Goal: Task Accomplishment & Management: Manage account settings

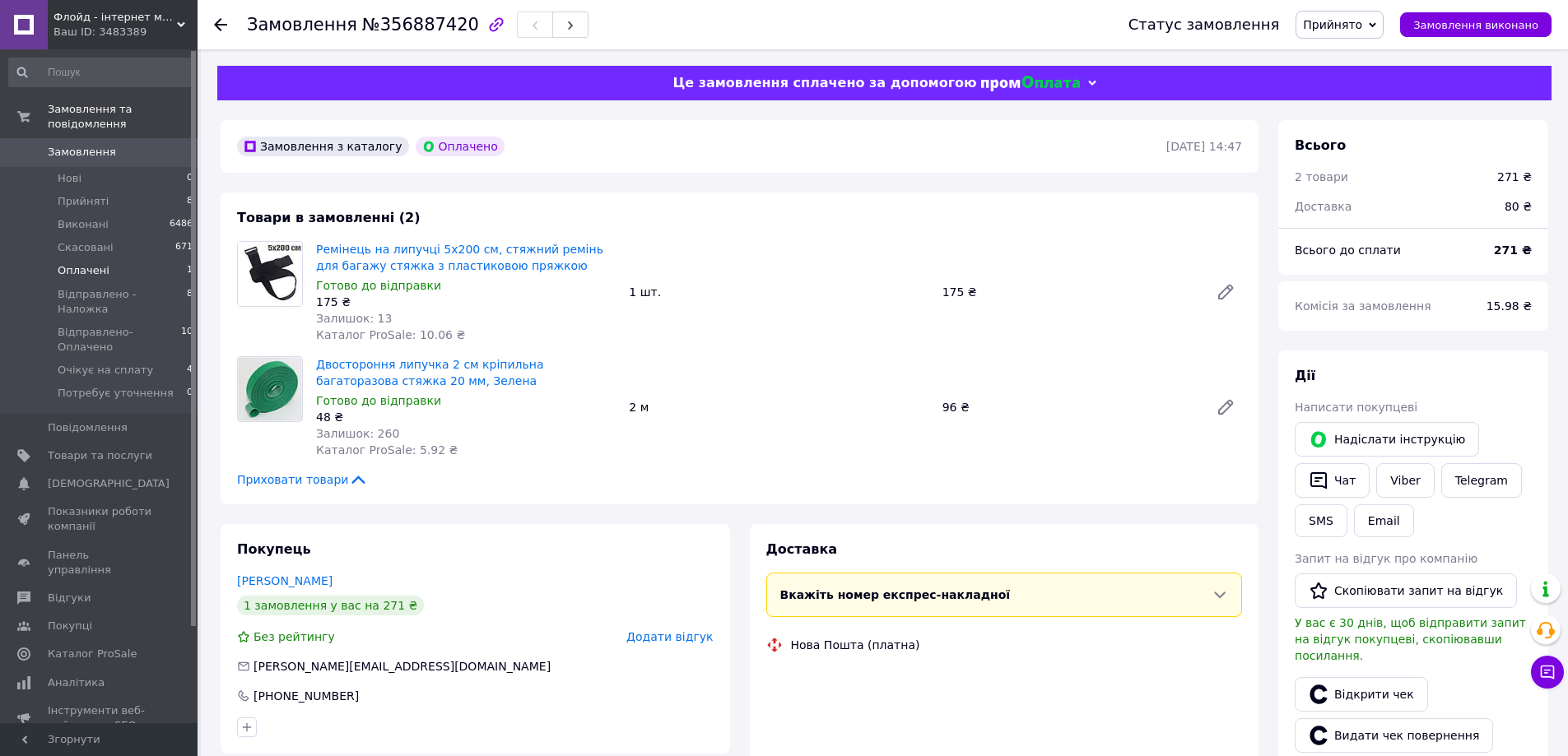
click at [146, 259] on li "Оплачені 1" at bounding box center [101, 271] width 202 height 23
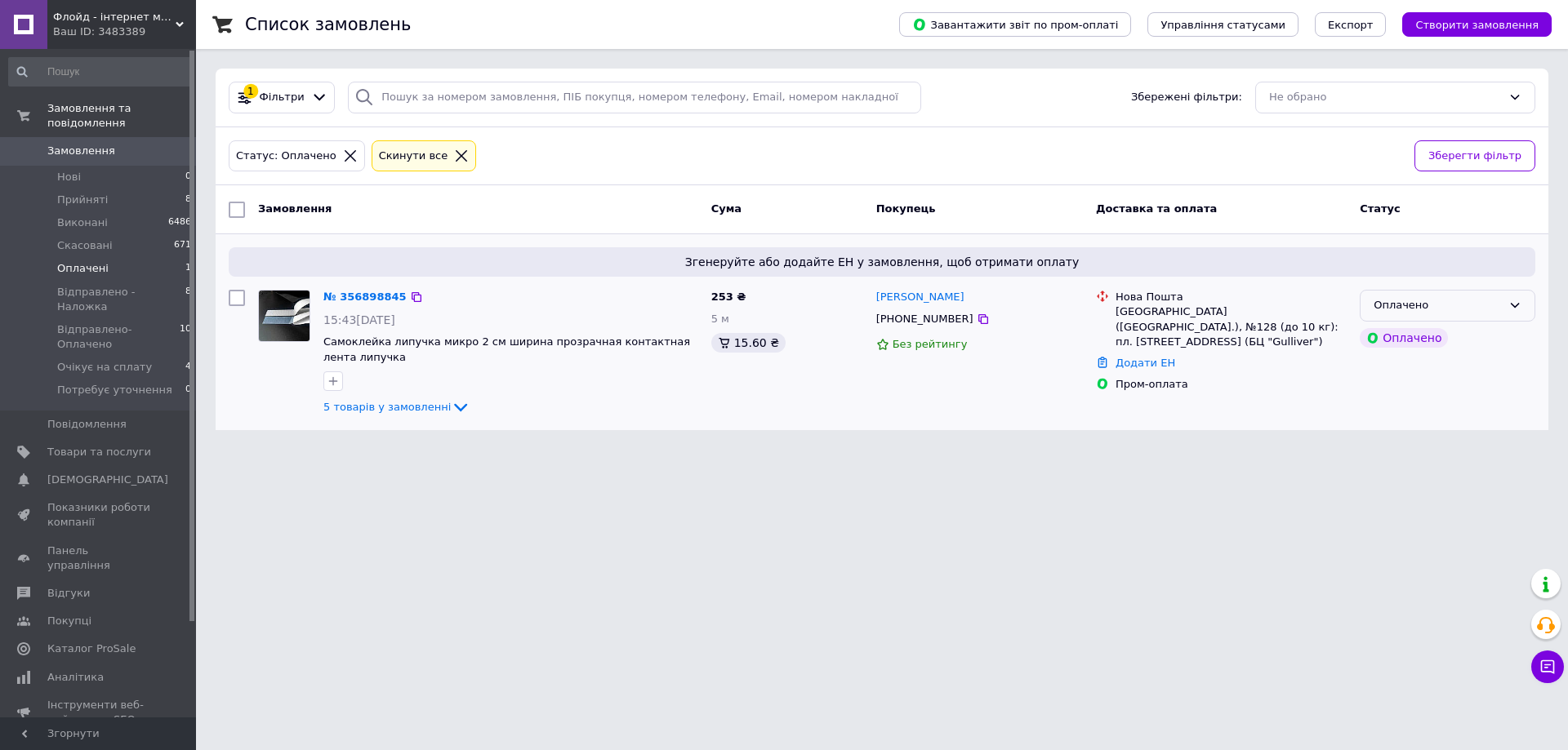
click at [1404, 307] on div "Оплачено" at bounding box center [1437, 305] width 128 height 17
drag, startPoint x: 1404, startPoint y: 337, endPoint x: 1228, endPoint y: 338, distance: 176.0
click at [1404, 338] on li "Прийнято" at bounding box center [1448, 340] width 174 height 30
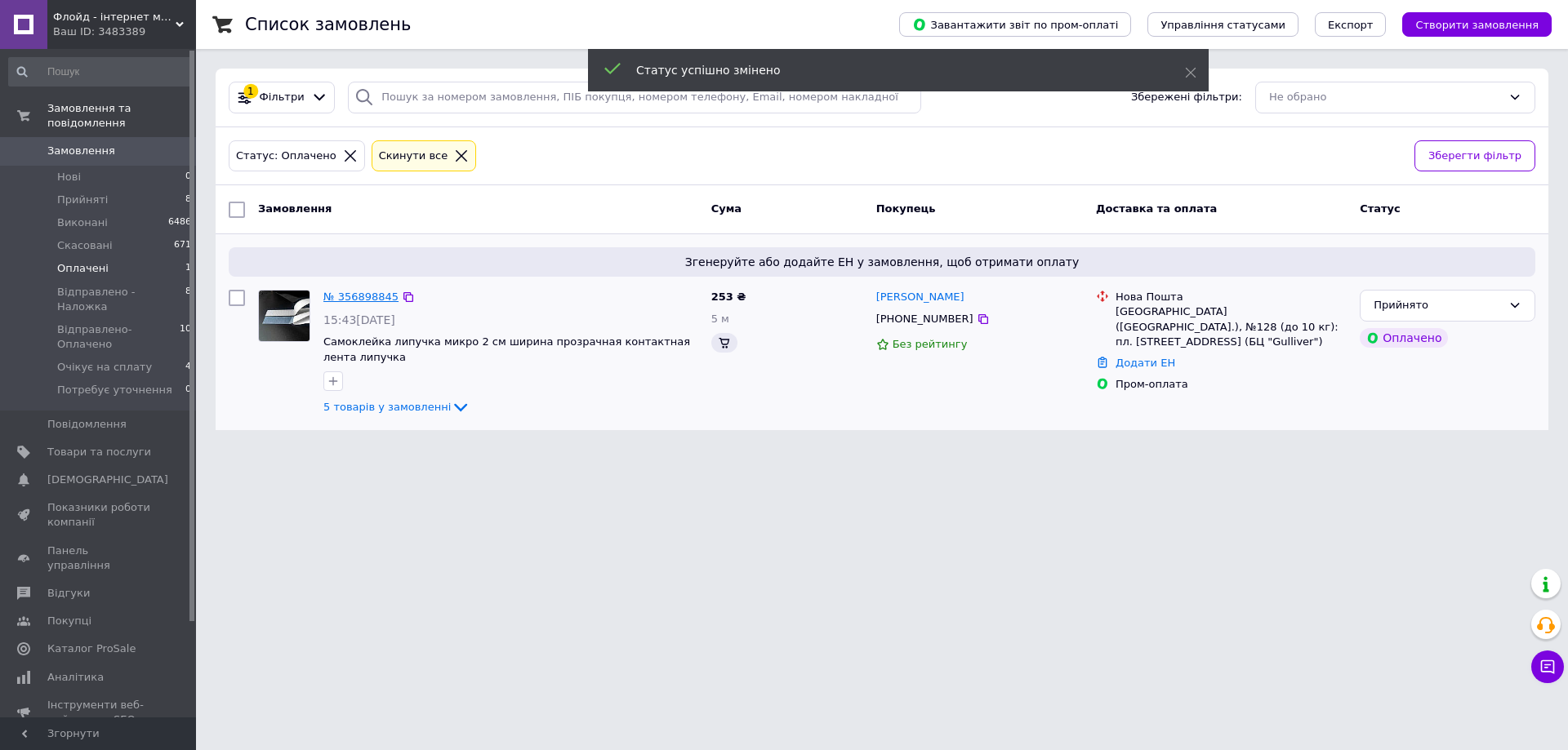
click at [368, 296] on link "№ 356898845" at bounding box center [361, 297] width 76 height 12
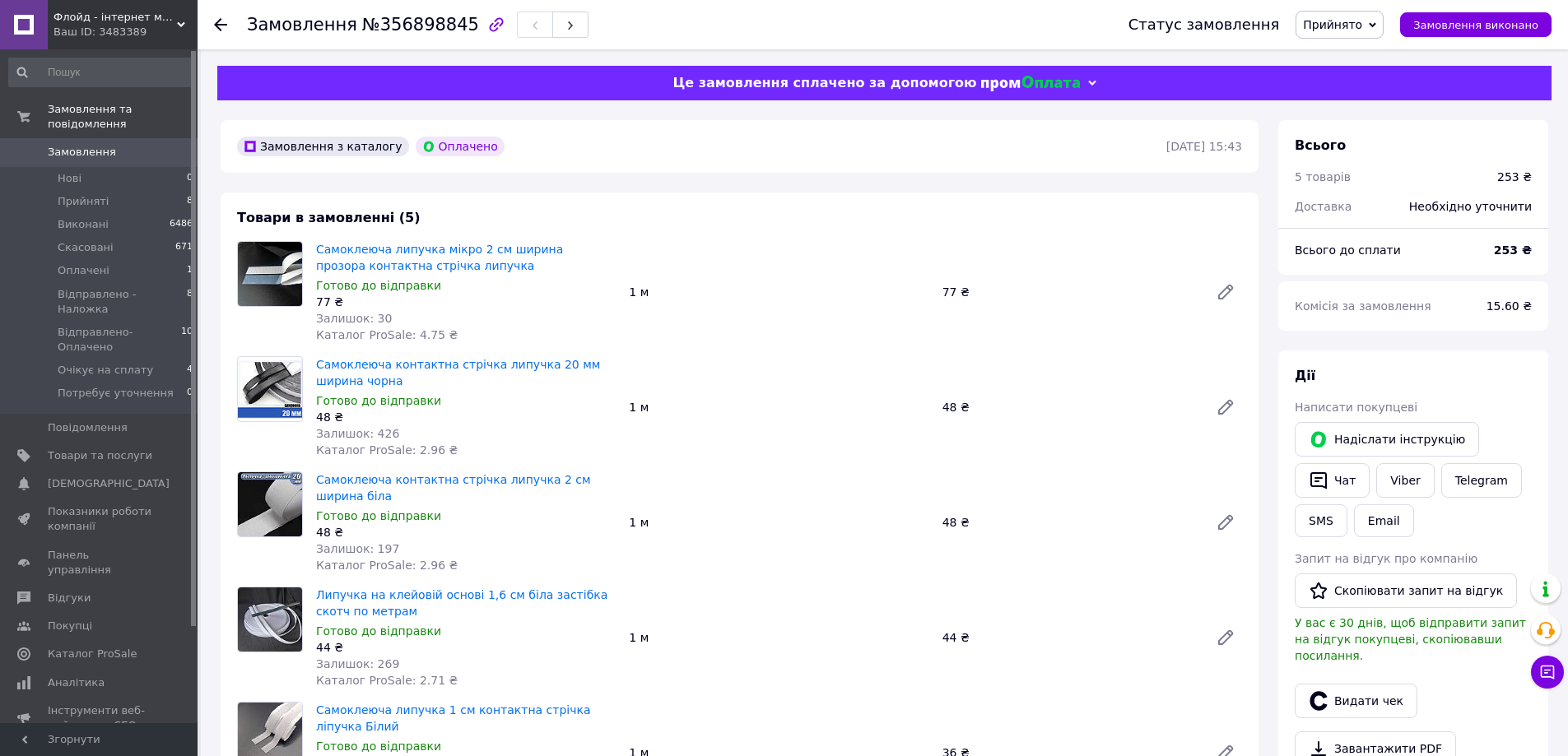
scroll to position [165, 0]
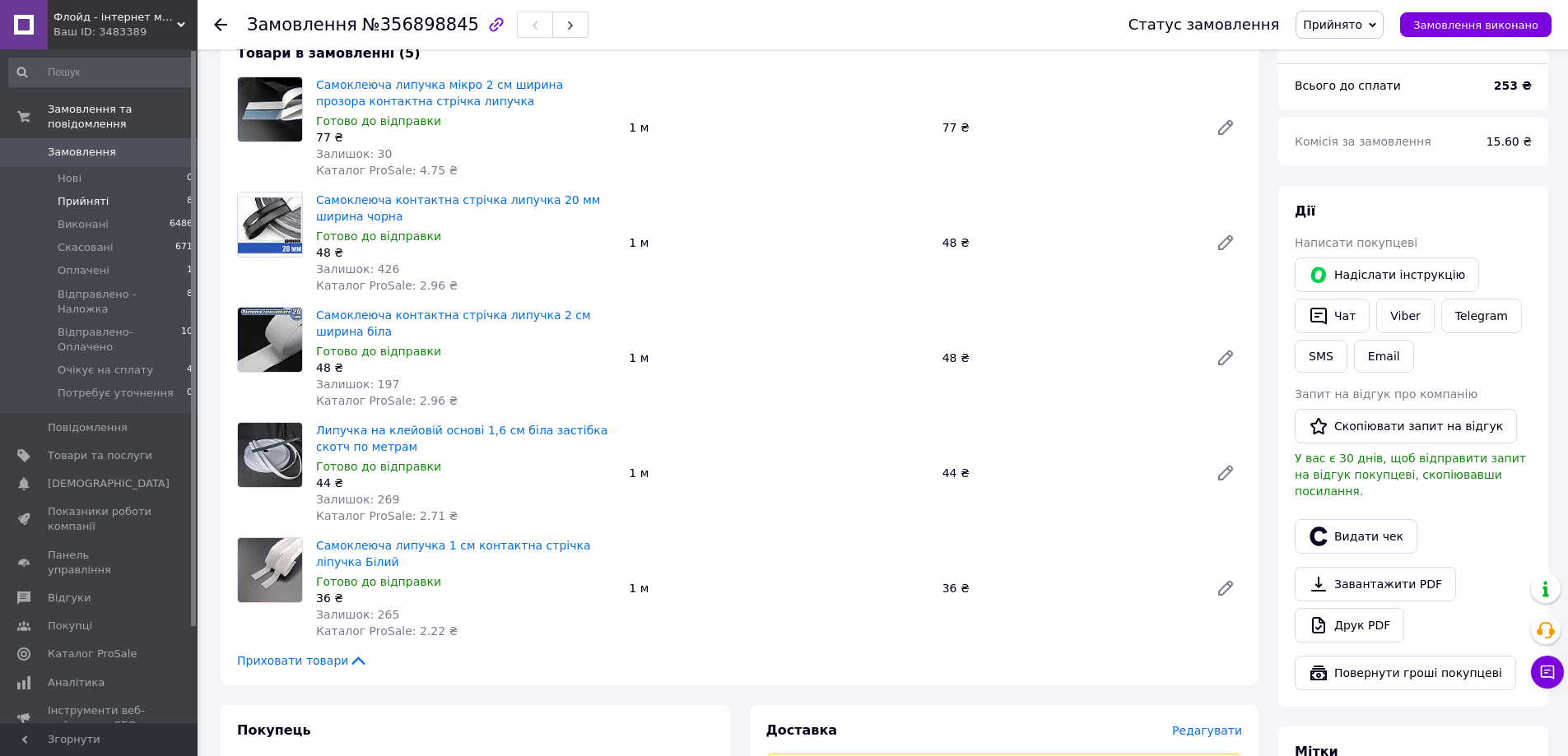
click at [103, 194] on li "Прийняті 8" at bounding box center [101, 202] width 202 height 23
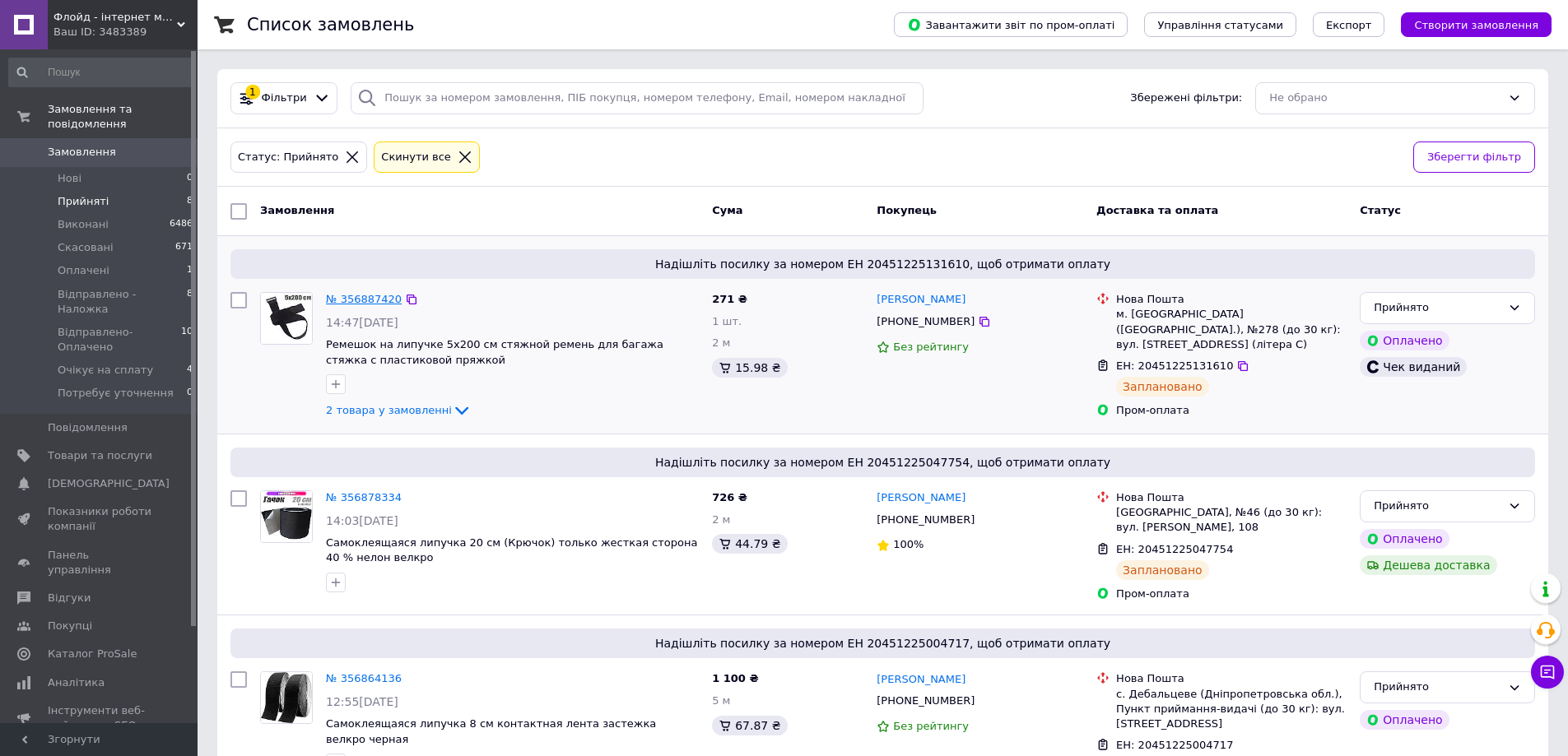
click at [348, 300] on link "№ 356887420" at bounding box center [364, 299] width 76 height 13
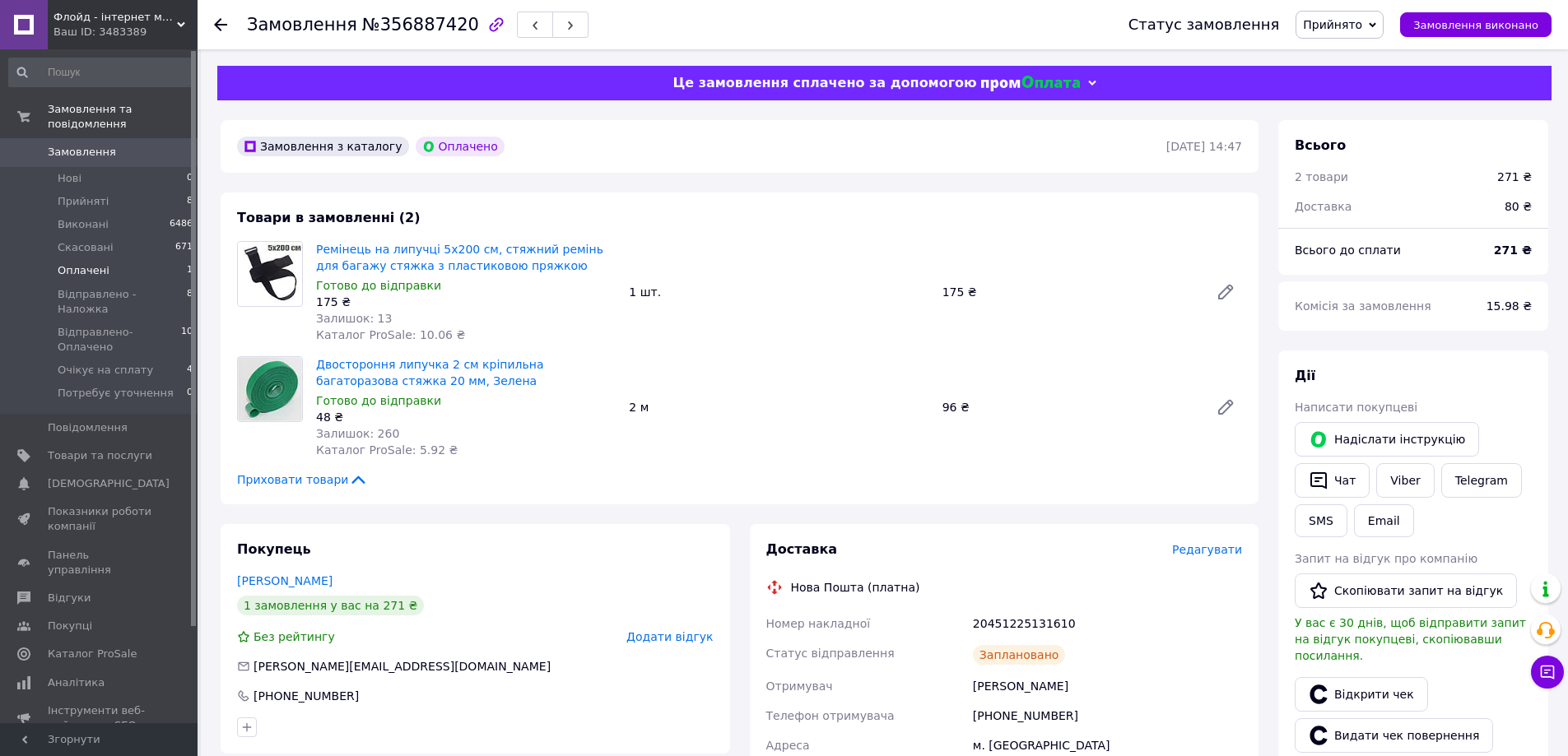
click at [142, 259] on li "Оплачені 1" at bounding box center [101, 271] width 202 height 23
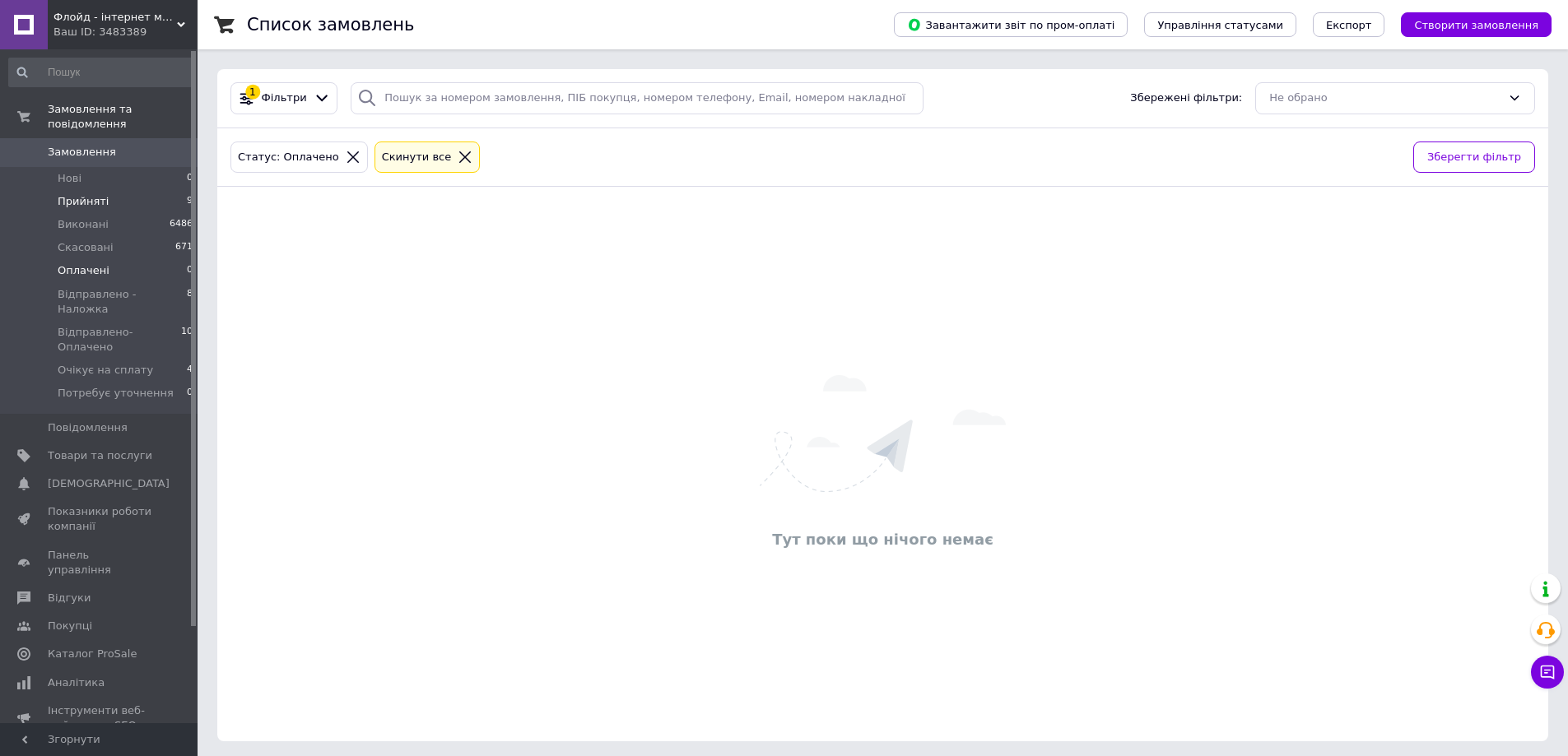
click at [166, 190] on li "Прийняті 9" at bounding box center [101, 202] width 202 height 23
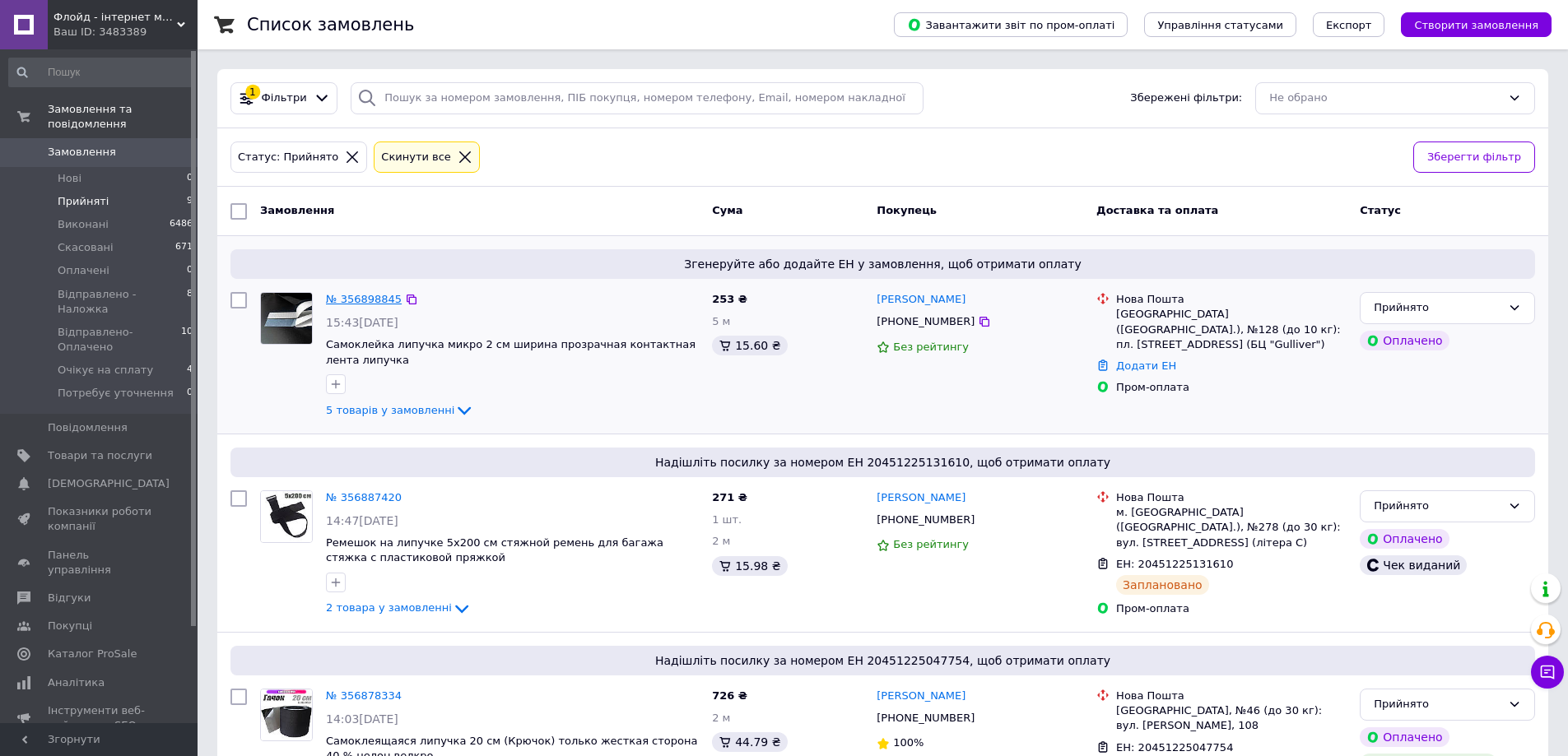
click at [340, 305] on link "№ 356898845" at bounding box center [364, 299] width 76 height 13
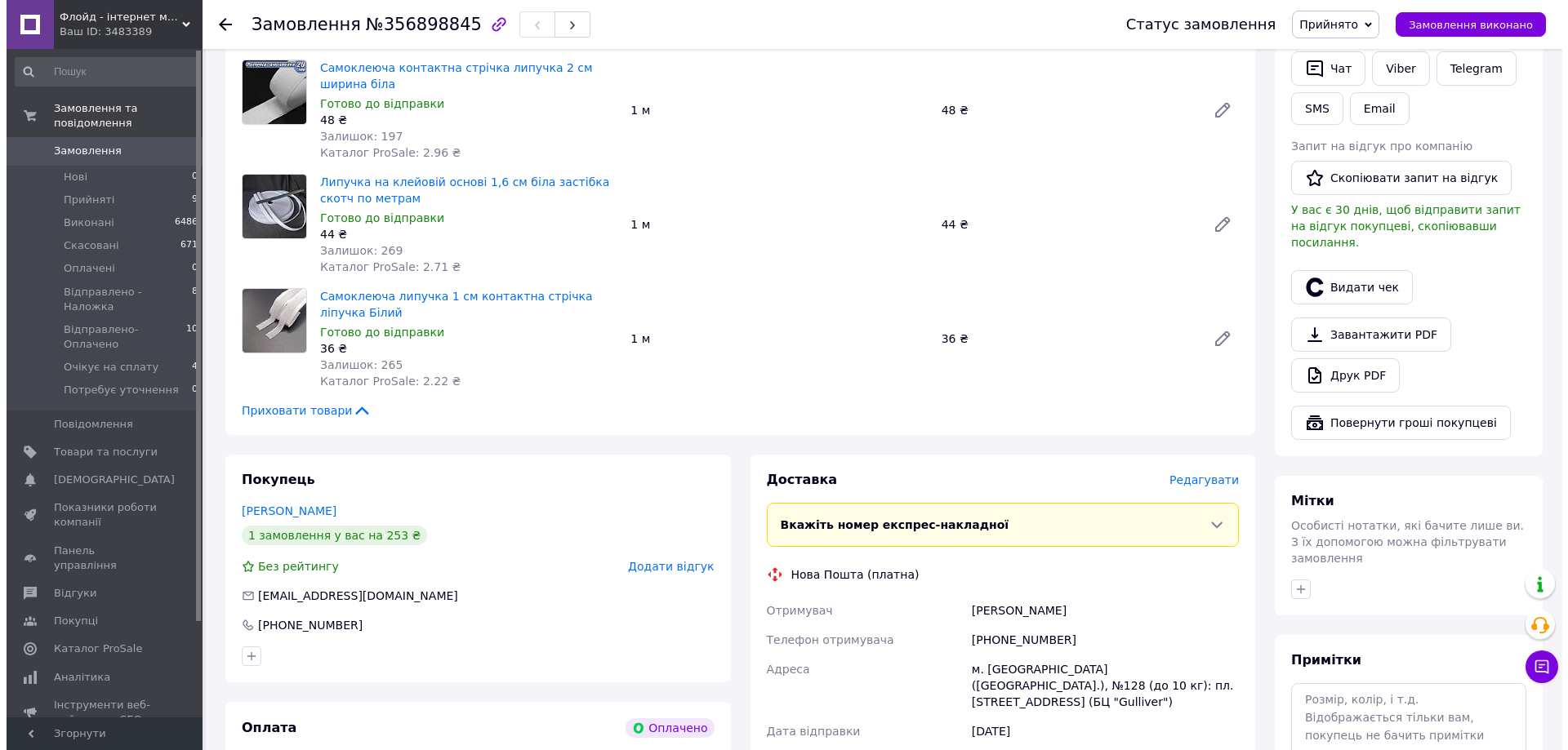
scroll to position [571, 0]
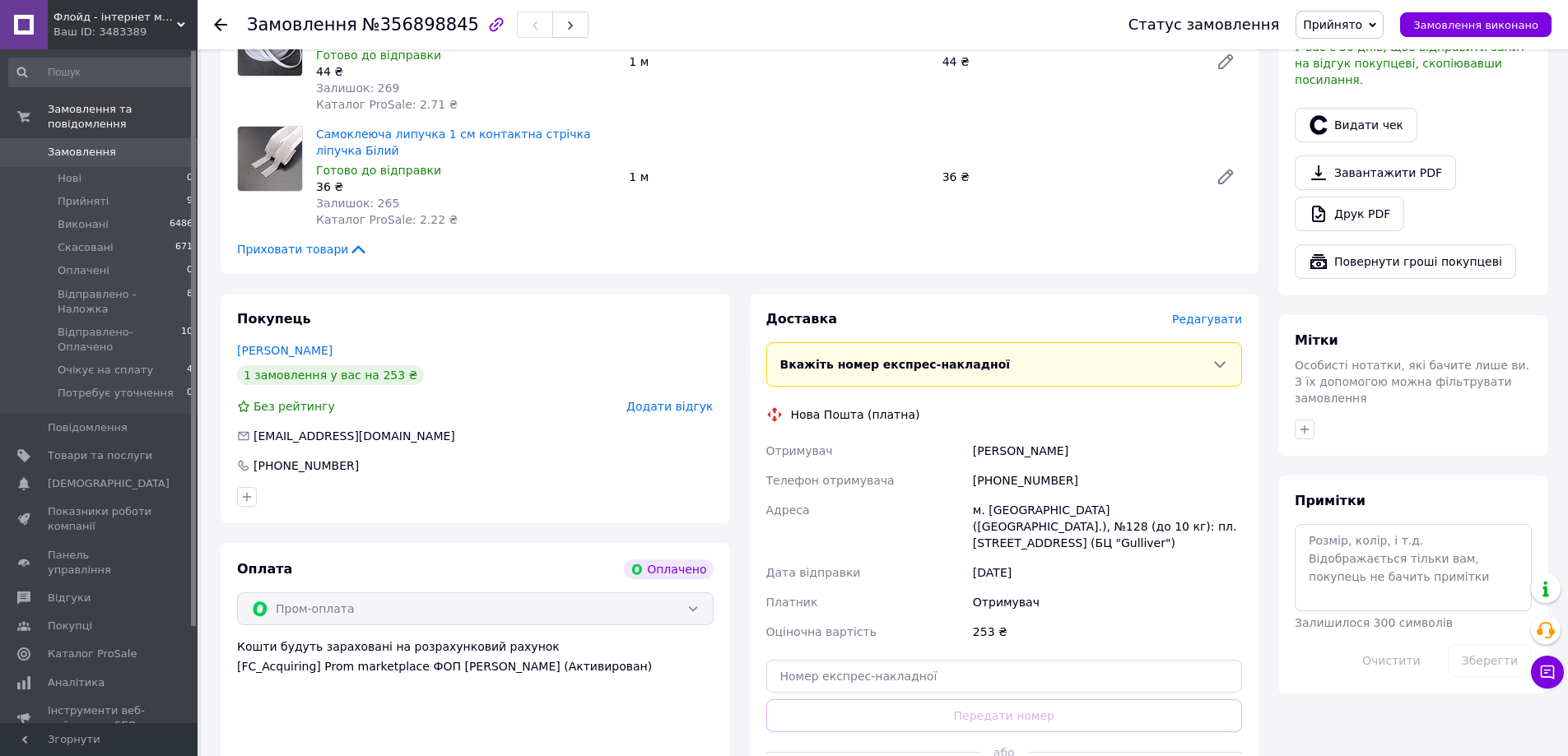
click at [1222, 313] on span "Редагувати" at bounding box center [1207, 319] width 70 height 13
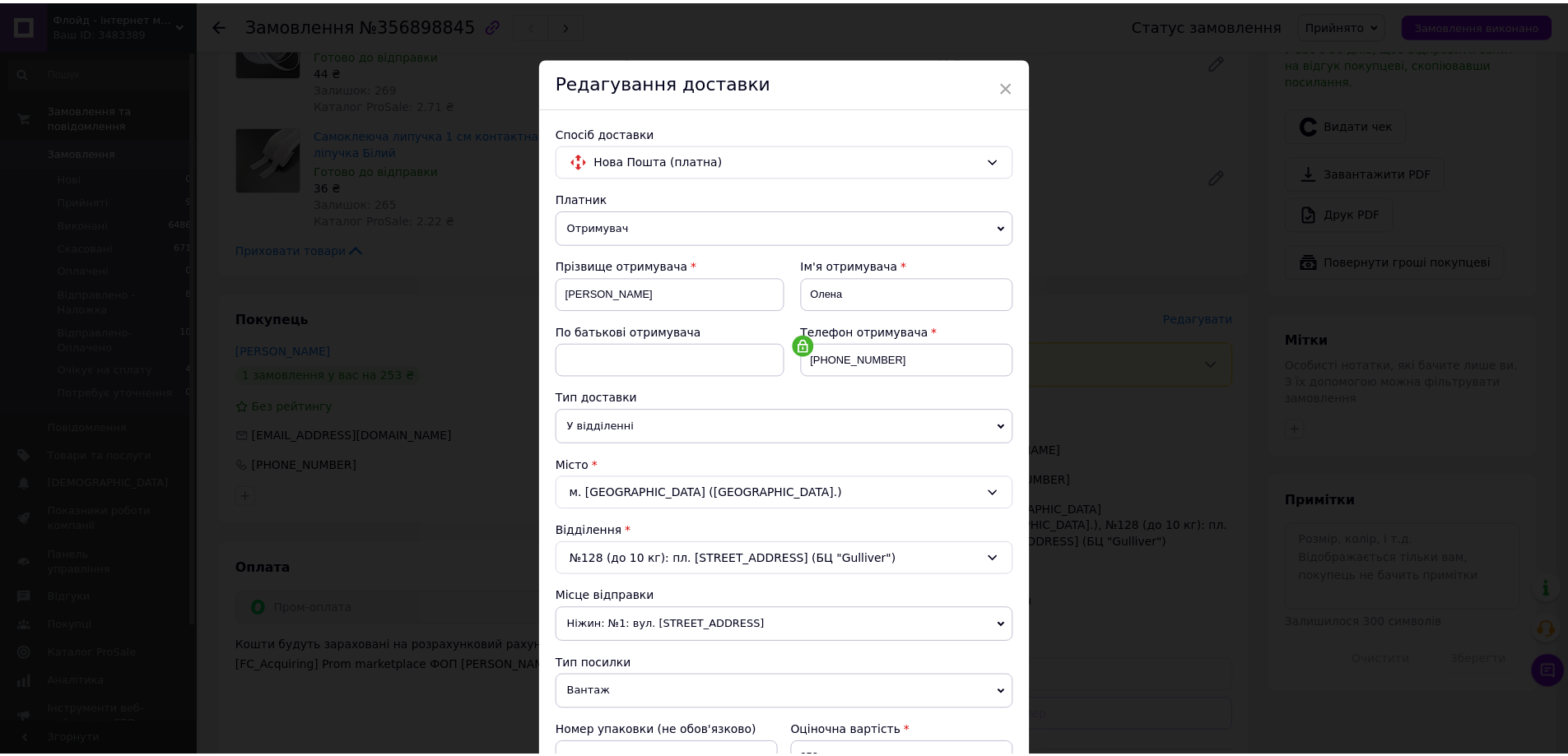
scroll to position [337, 0]
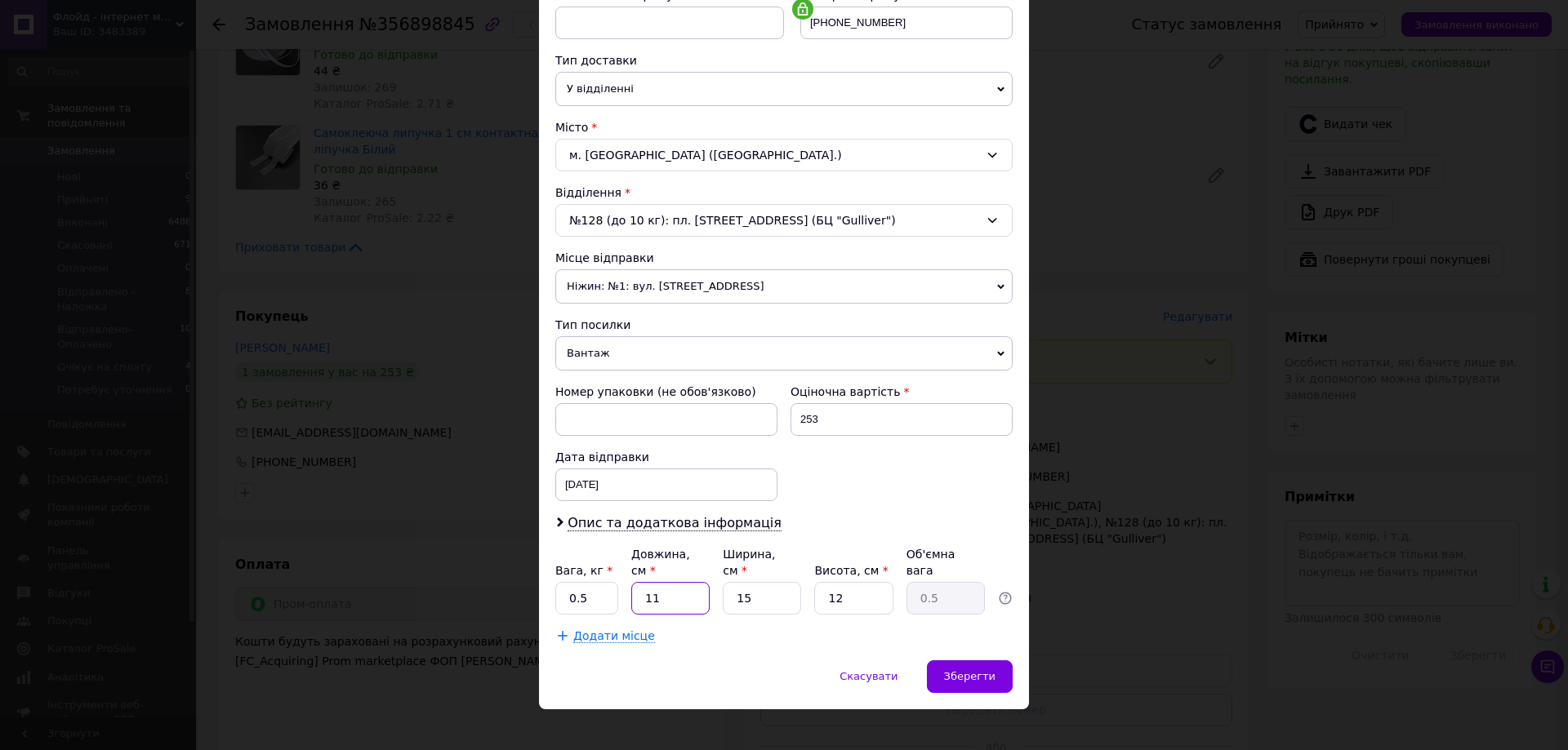
click at [684, 584] on input "11" at bounding box center [670, 598] width 78 height 33
type input "2"
type input "0.1"
type input "20"
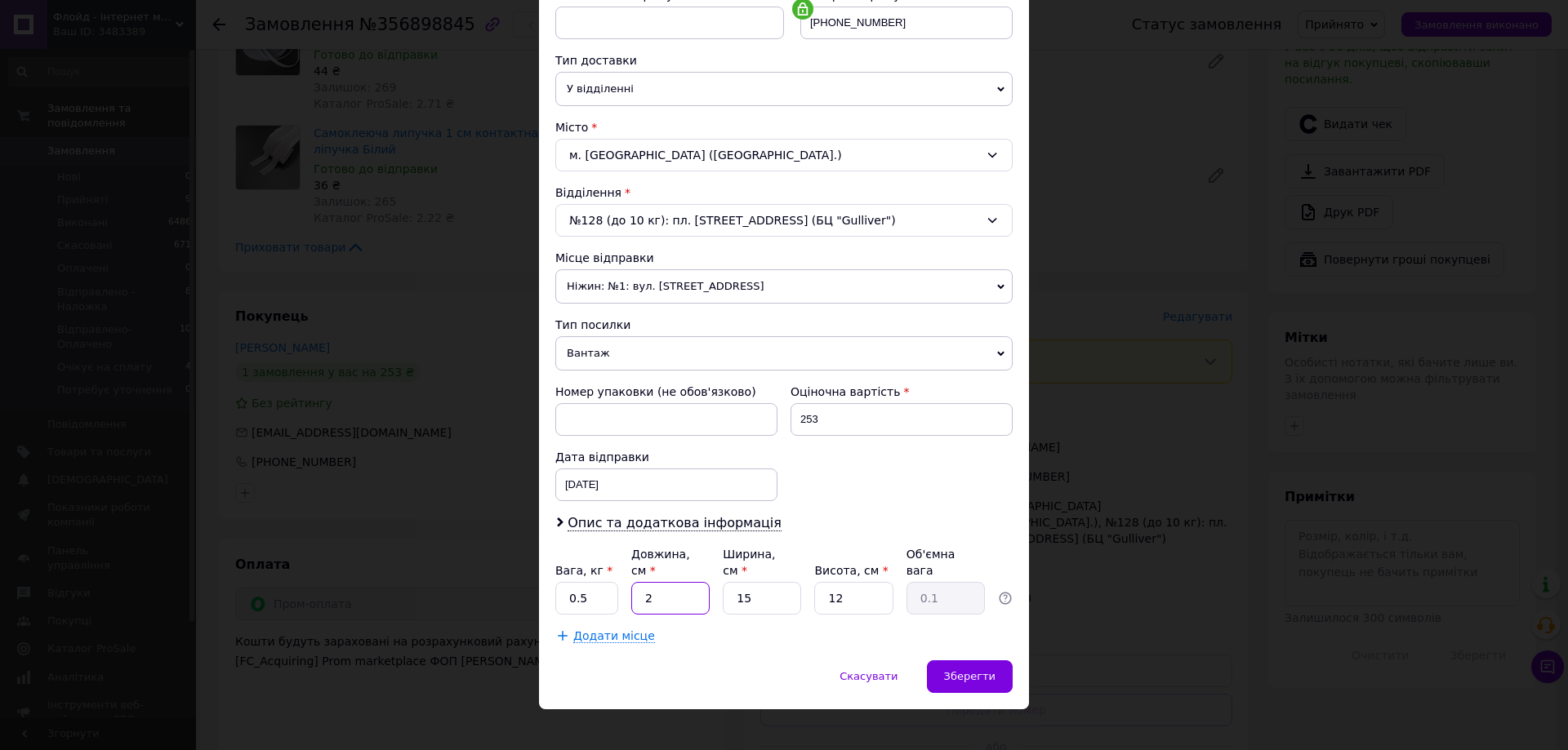
type input "0.9"
type input "20"
click at [748, 586] on input "15" at bounding box center [762, 598] width 78 height 33
type input "2"
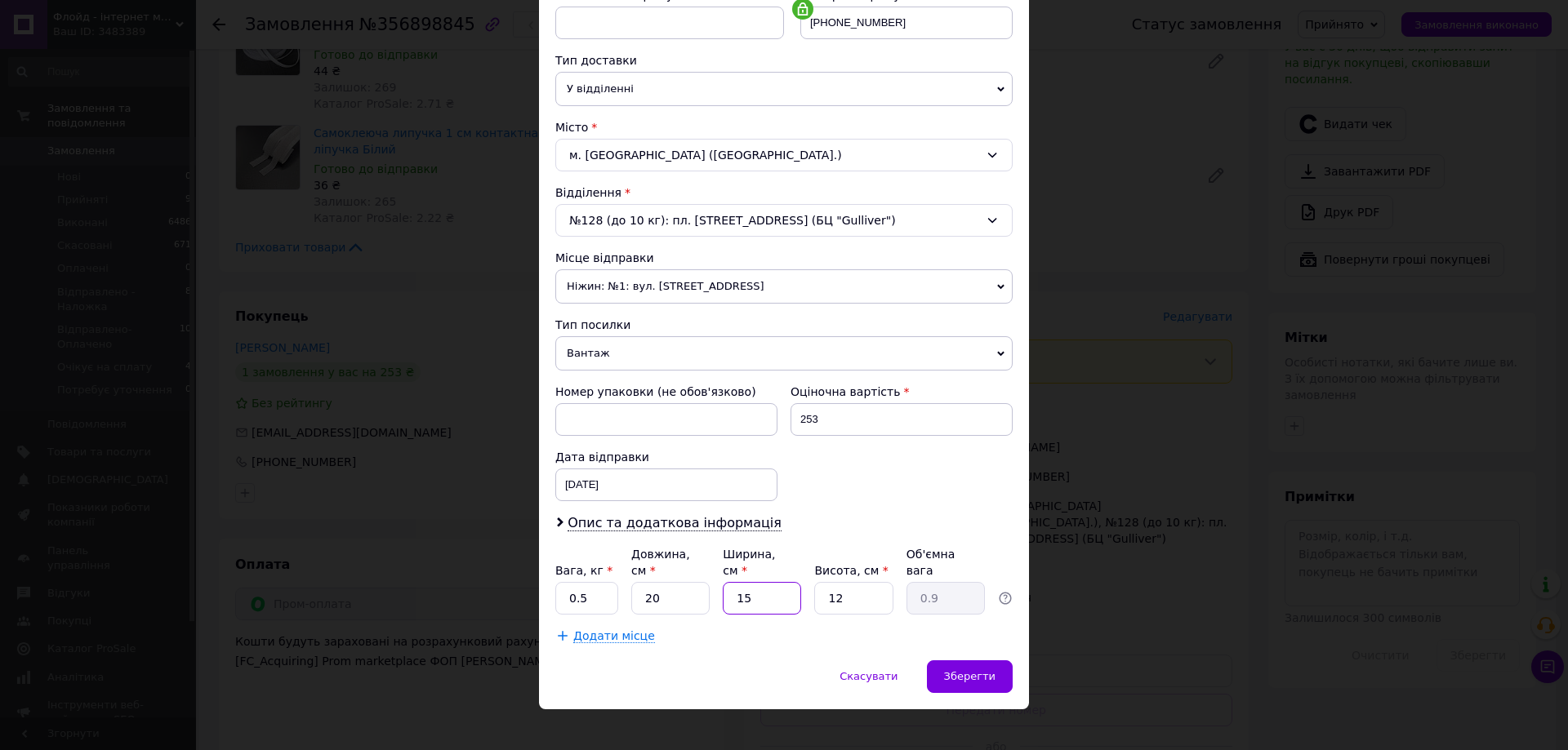
type input "0.12"
type input "20"
type input "1.2"
type input "20"
click at [842, 584] on input "12" at bounding box center [853, 598] width 78 height 33
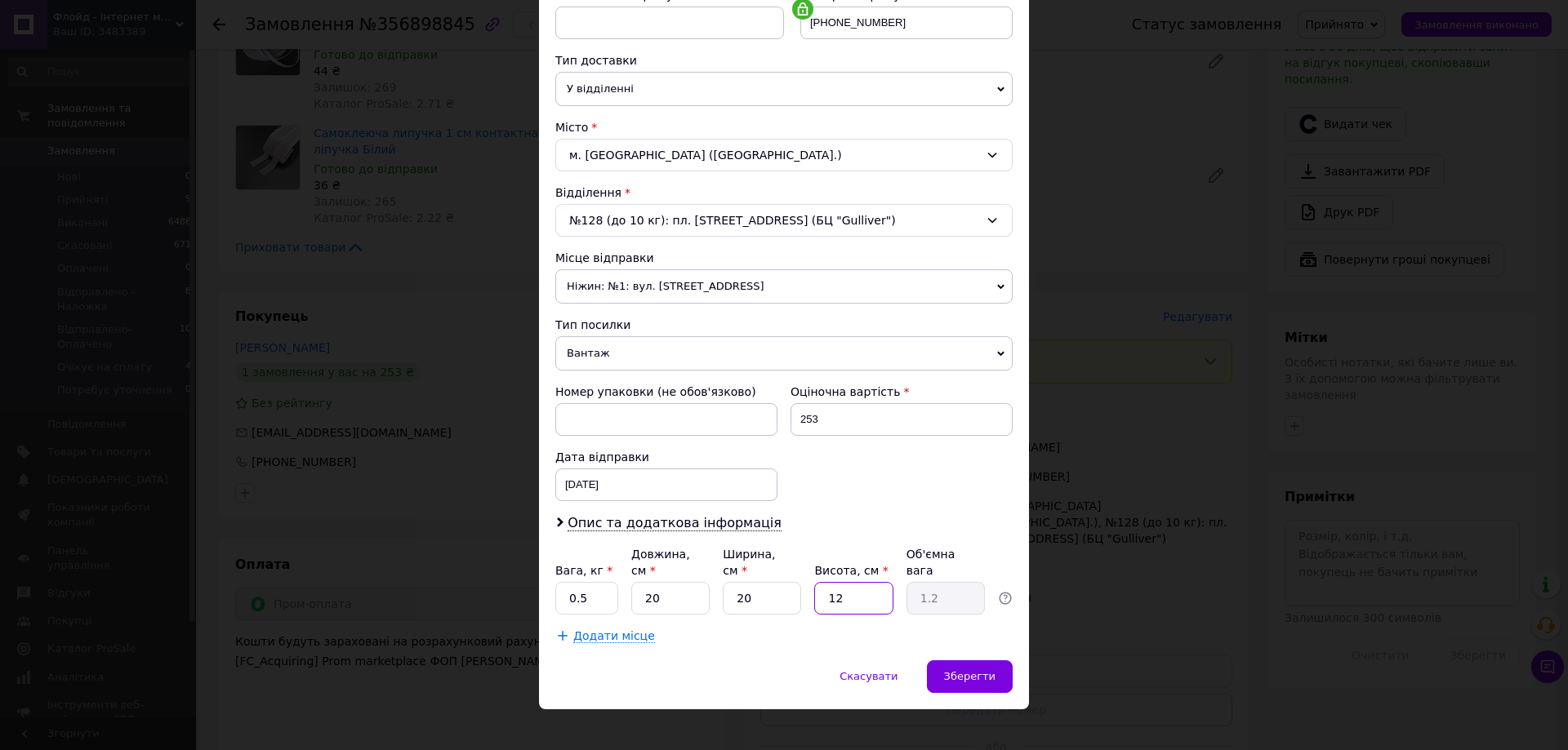
click at [842, 584] on input "12" at bounding box center [853, 598] width 78 height 33
type input "5"
type input "0.5"
type input "5"
click at [1010, 684] on div "Скасувати   Зберегти" at bounding box center [783, 684] width 490 height 49
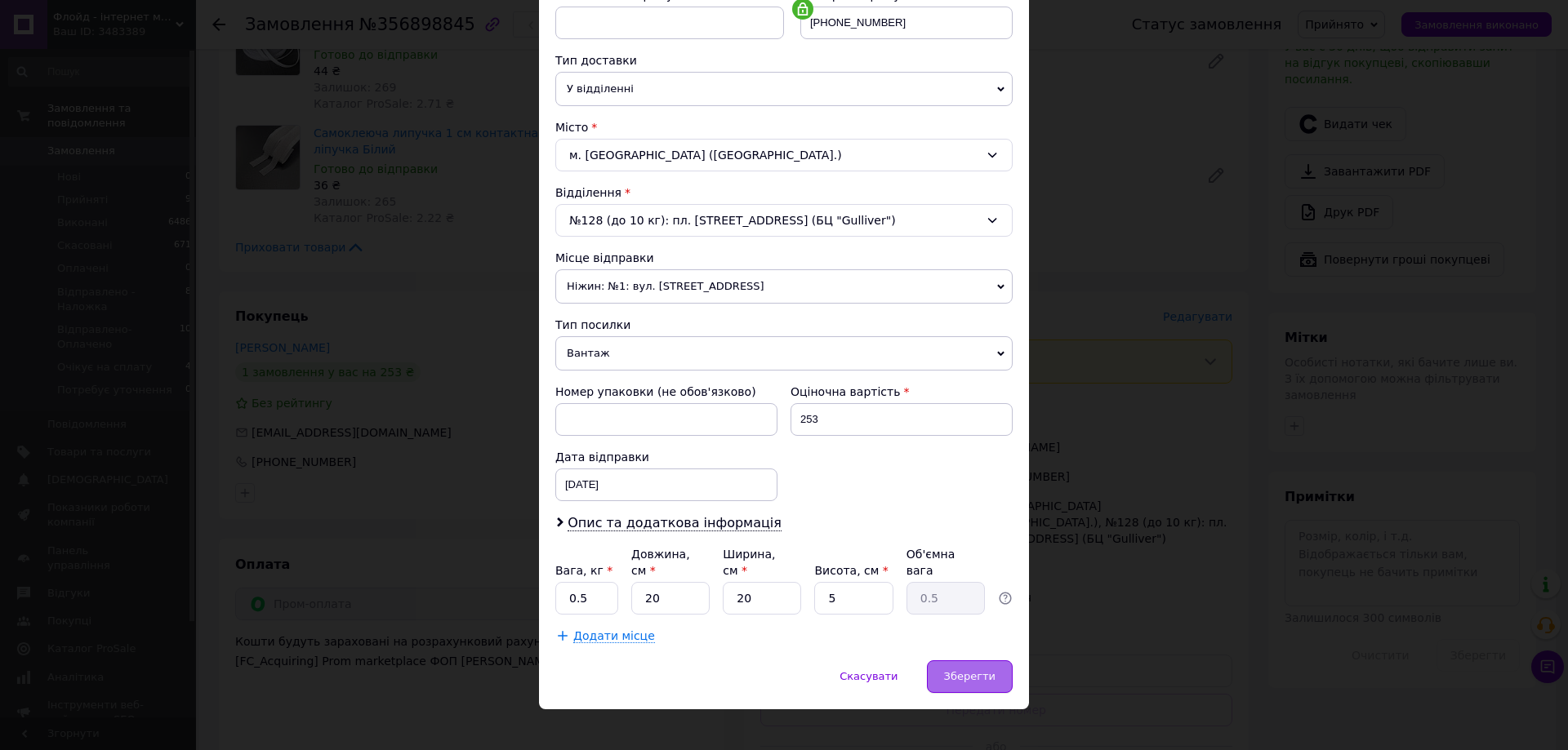
click at [1002, 671] on div "Зберегти" at bounding box center [970, 676] width 85 height 33
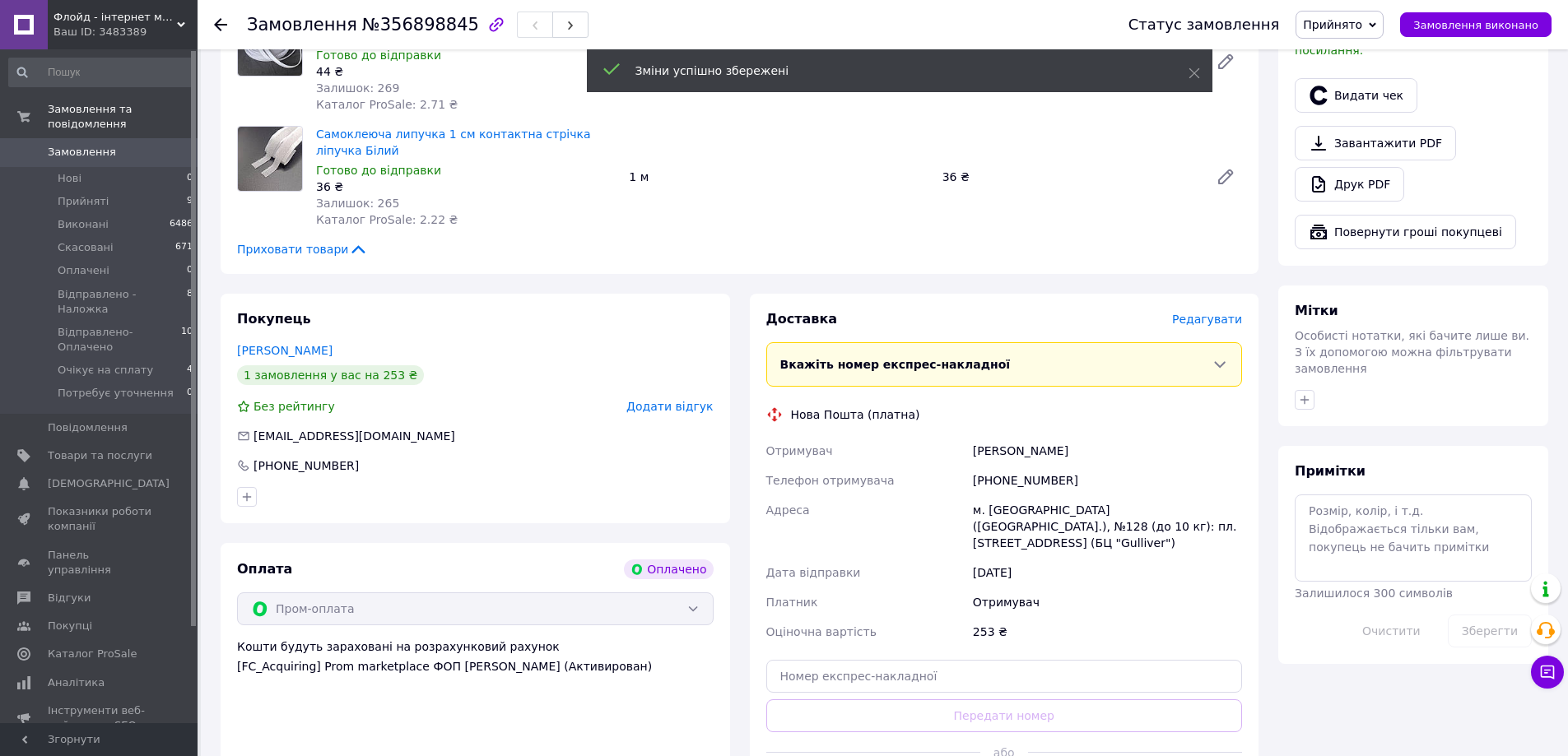
scroll to position [741, 0]
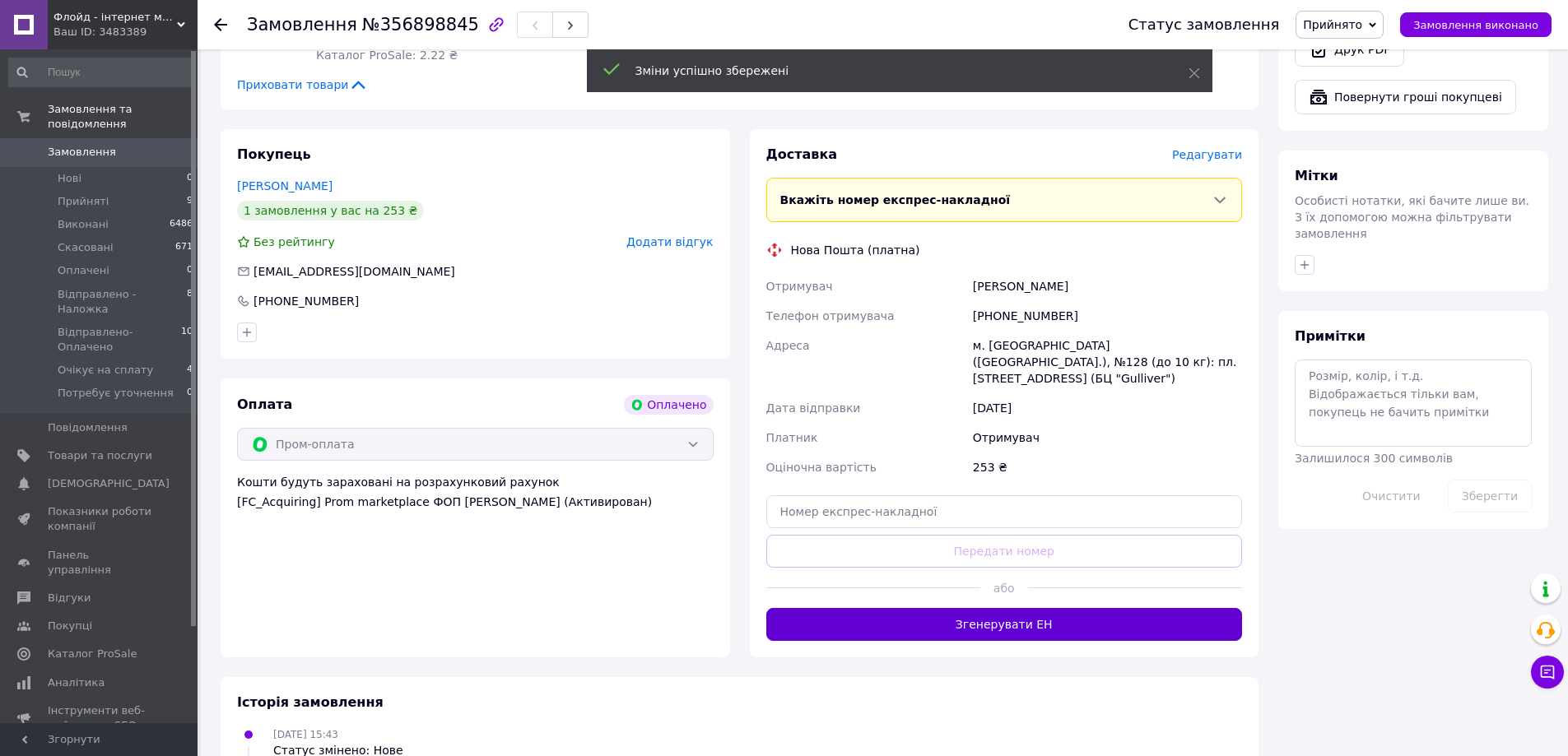
click at [1029, 608] on button "Згенерувати ЕН" at bounding box center [1004, 624] width 477 height 33
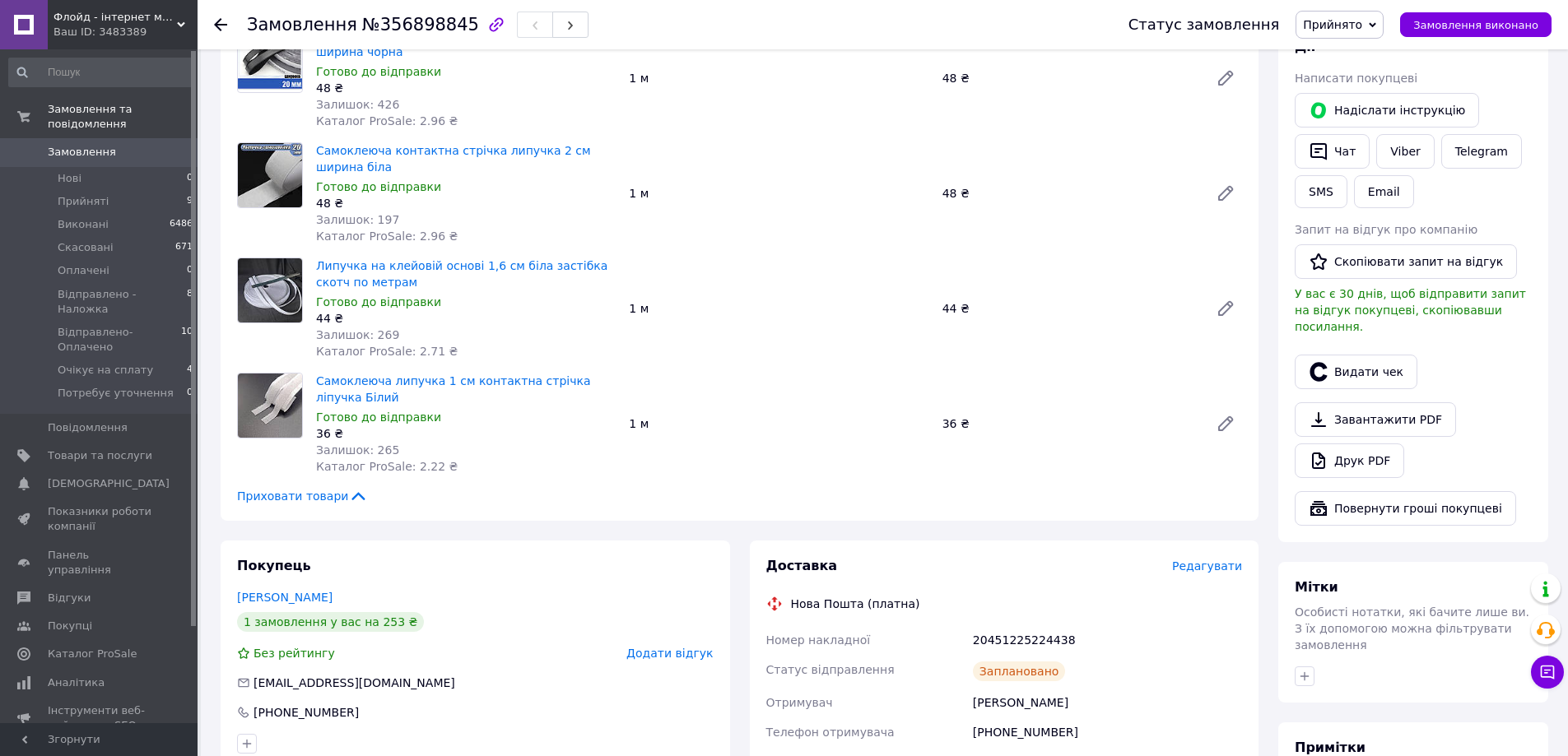
scroll to position [576, 0]
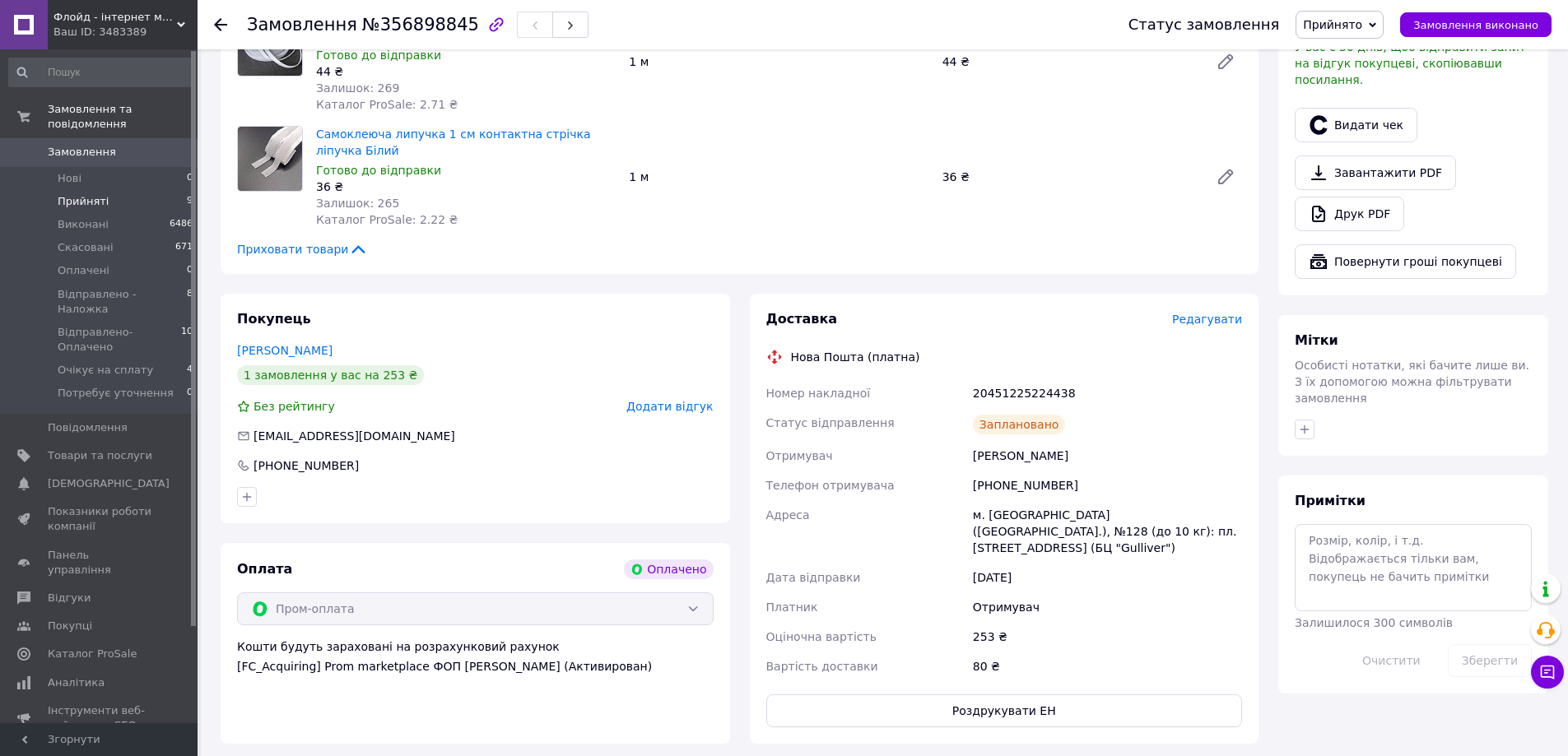
click at [90, 194] on span "Прийняті" at bounding box center [82, 202] width 51 height 15
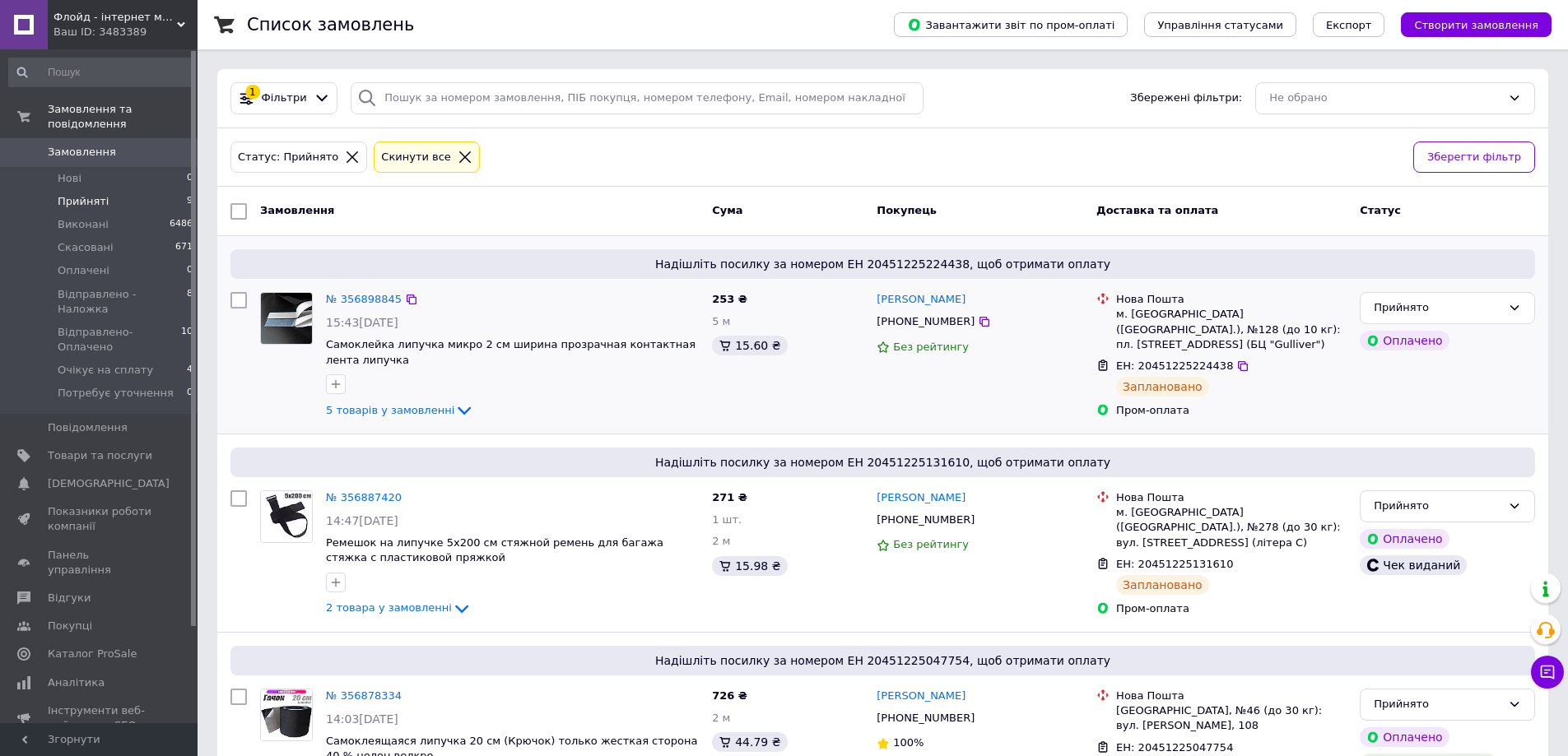
click at [364, 290] on div "№ 356898845" at bounding box center [364, 299] width 79 height 19
click at [360, 296] on link "№ 356898845" at bounding box center [364, 299] width 76 height 13
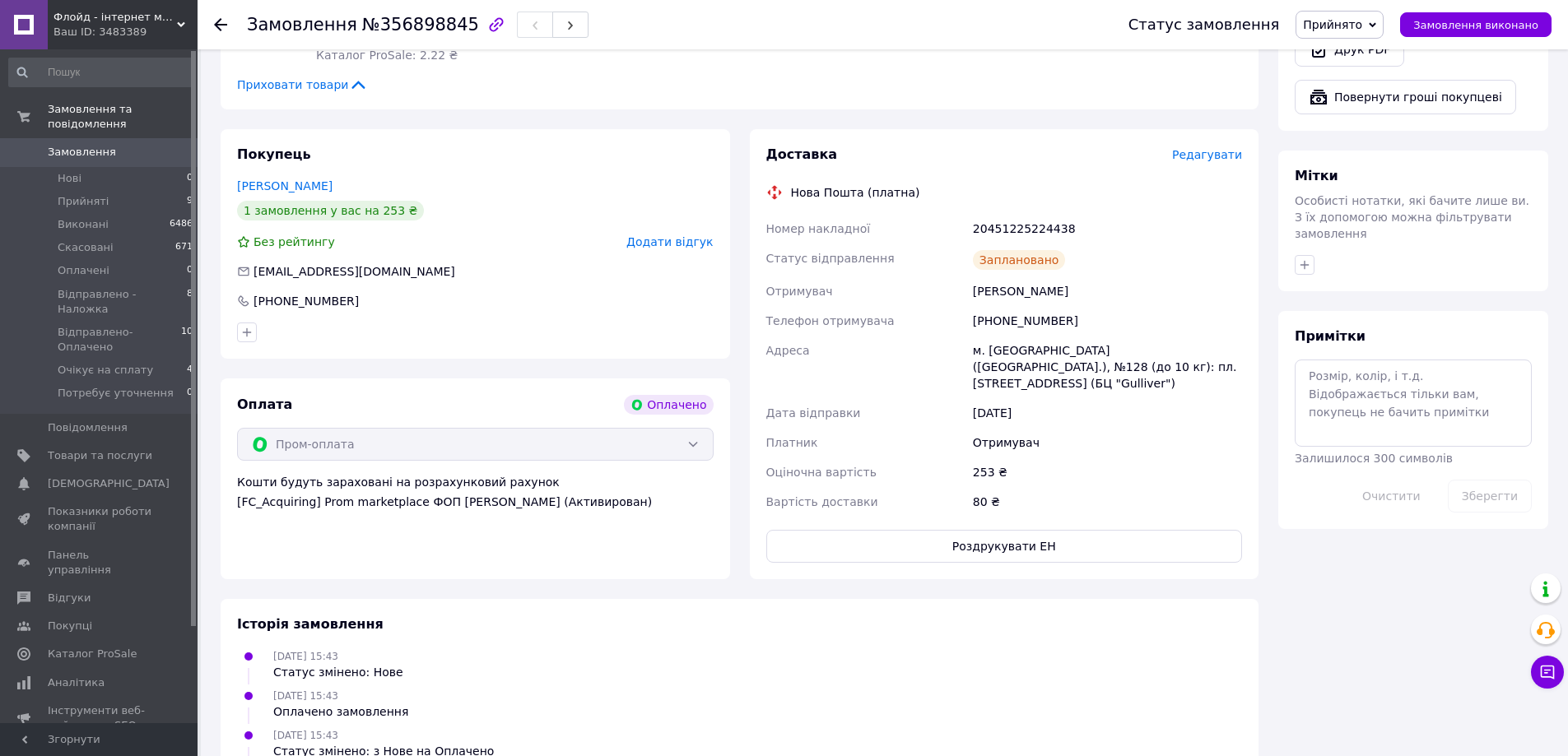
scroll to position [330, 0]
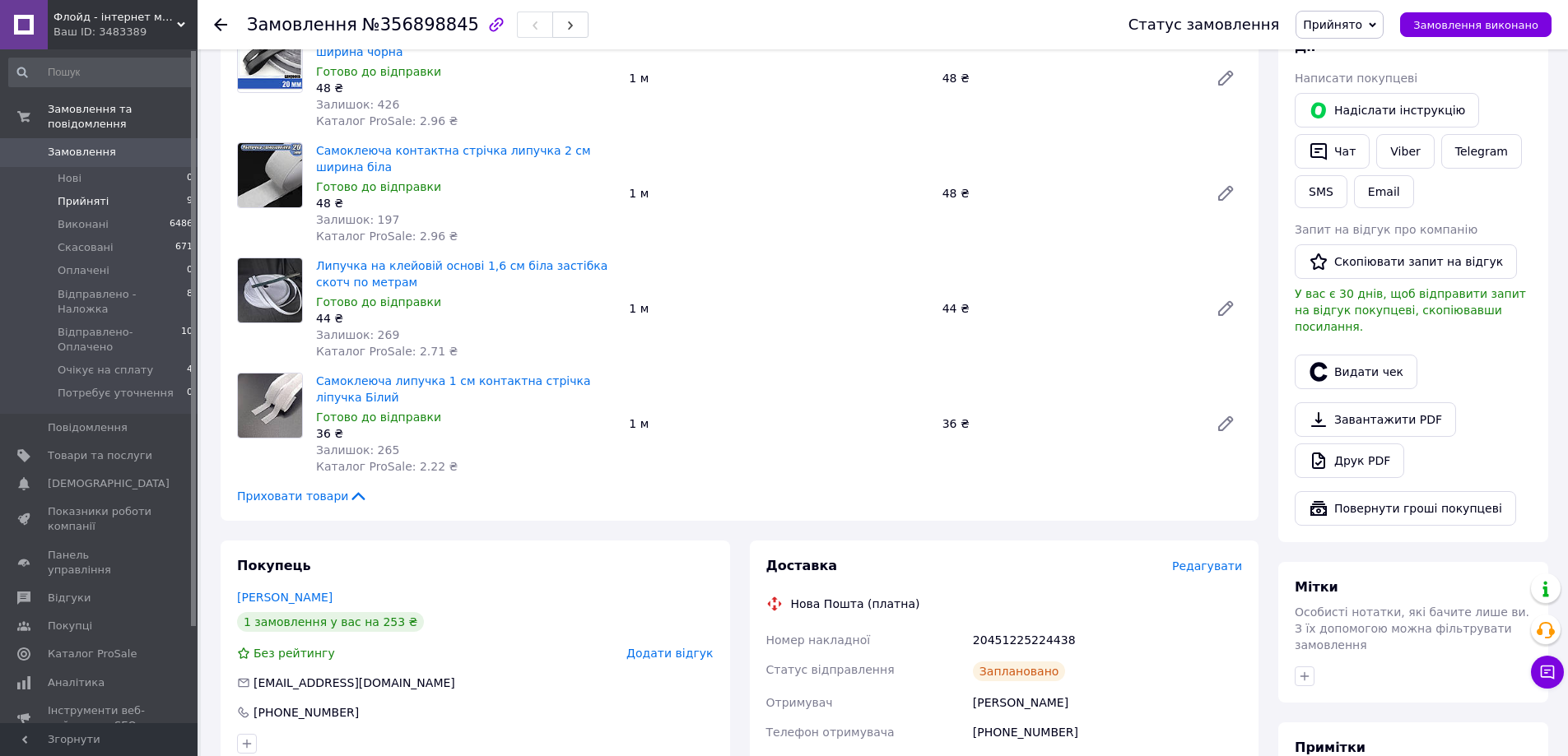
click at [125, 190] on li "Прийняті 9" at bounding box center [101, 202] width 202 height 23
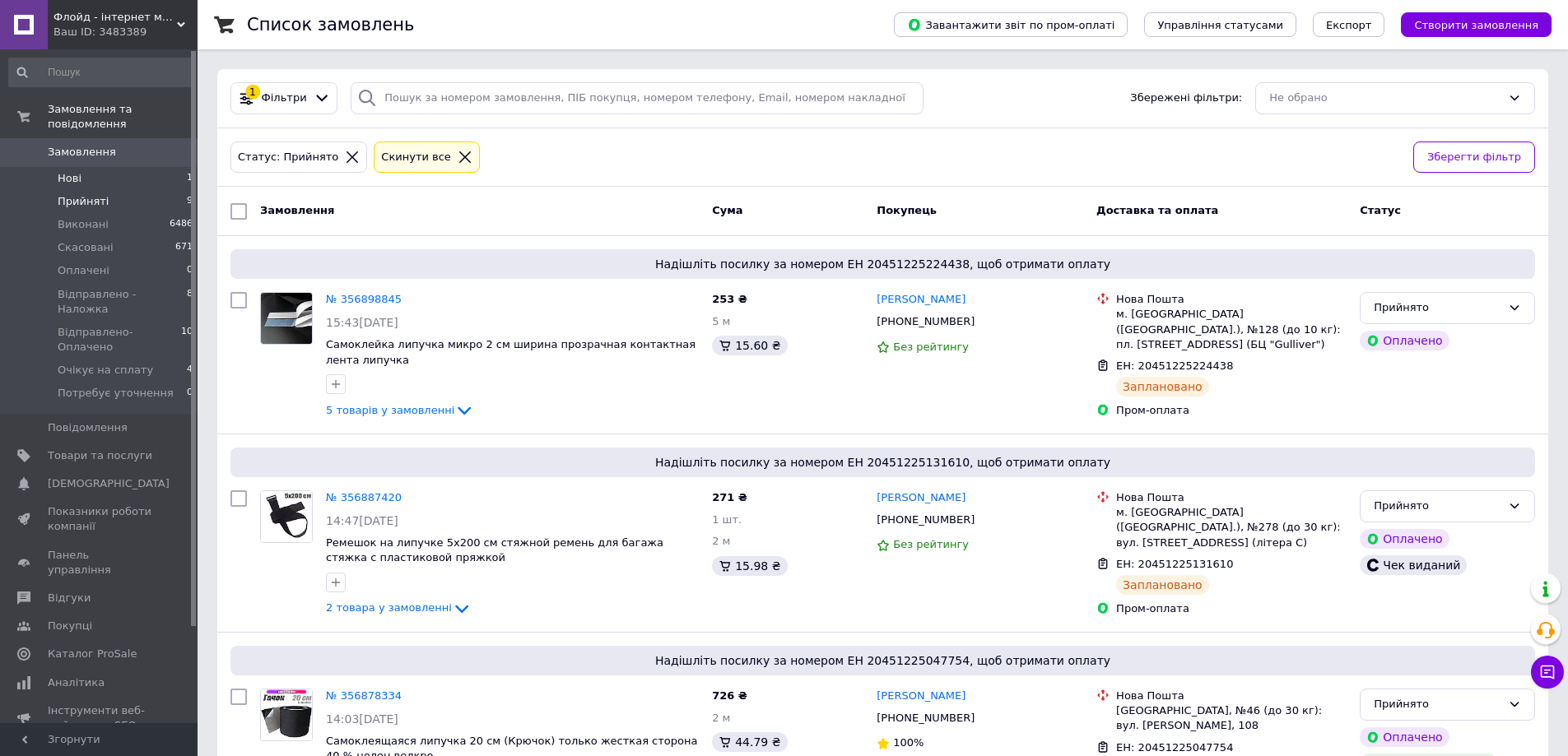
click at [166, 168] on li "Нові 1" at bounding box center [101, 179] width 202 height 23
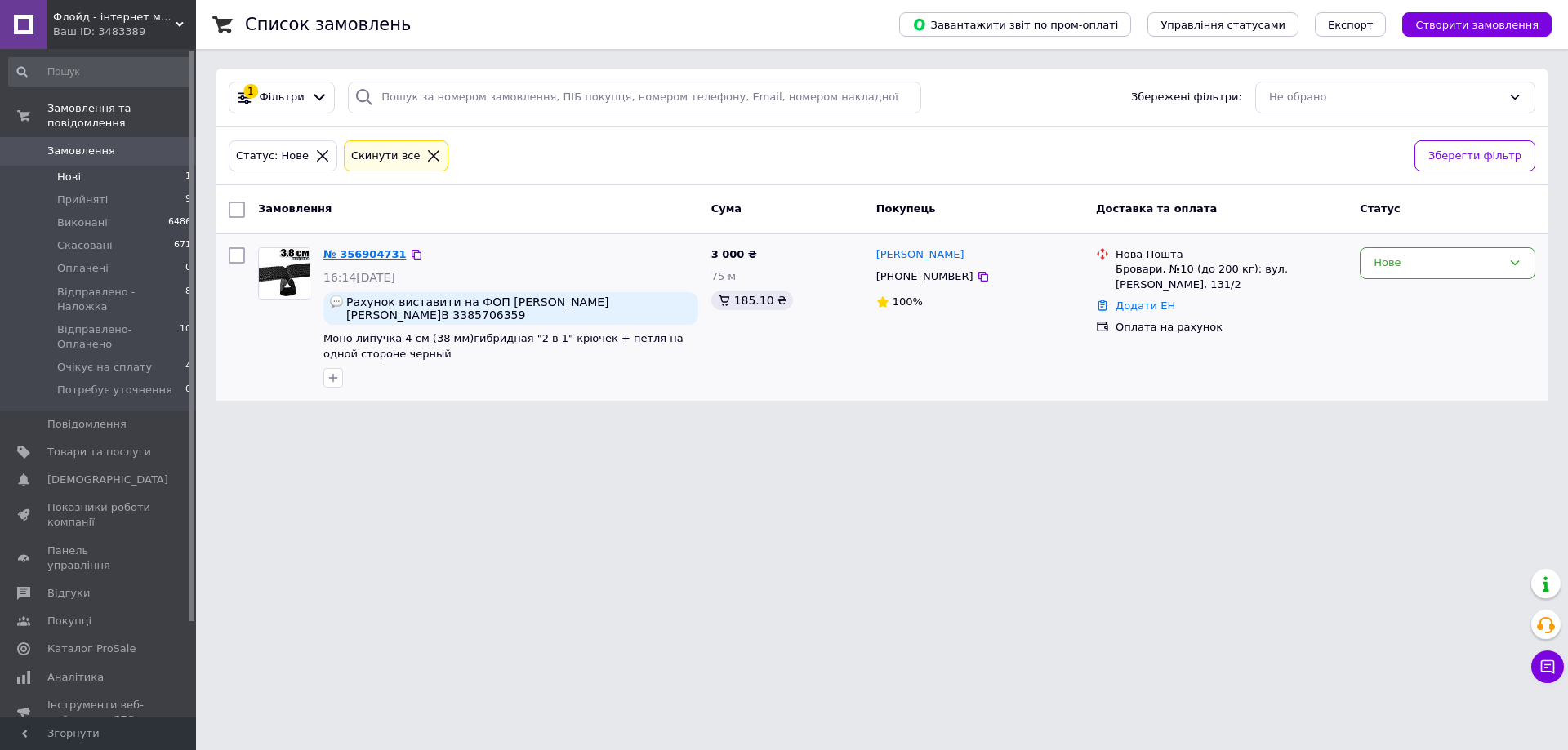
click at [368, 259] on link "№ 356904731" at bounding box center [365, 254] width 84 height 12
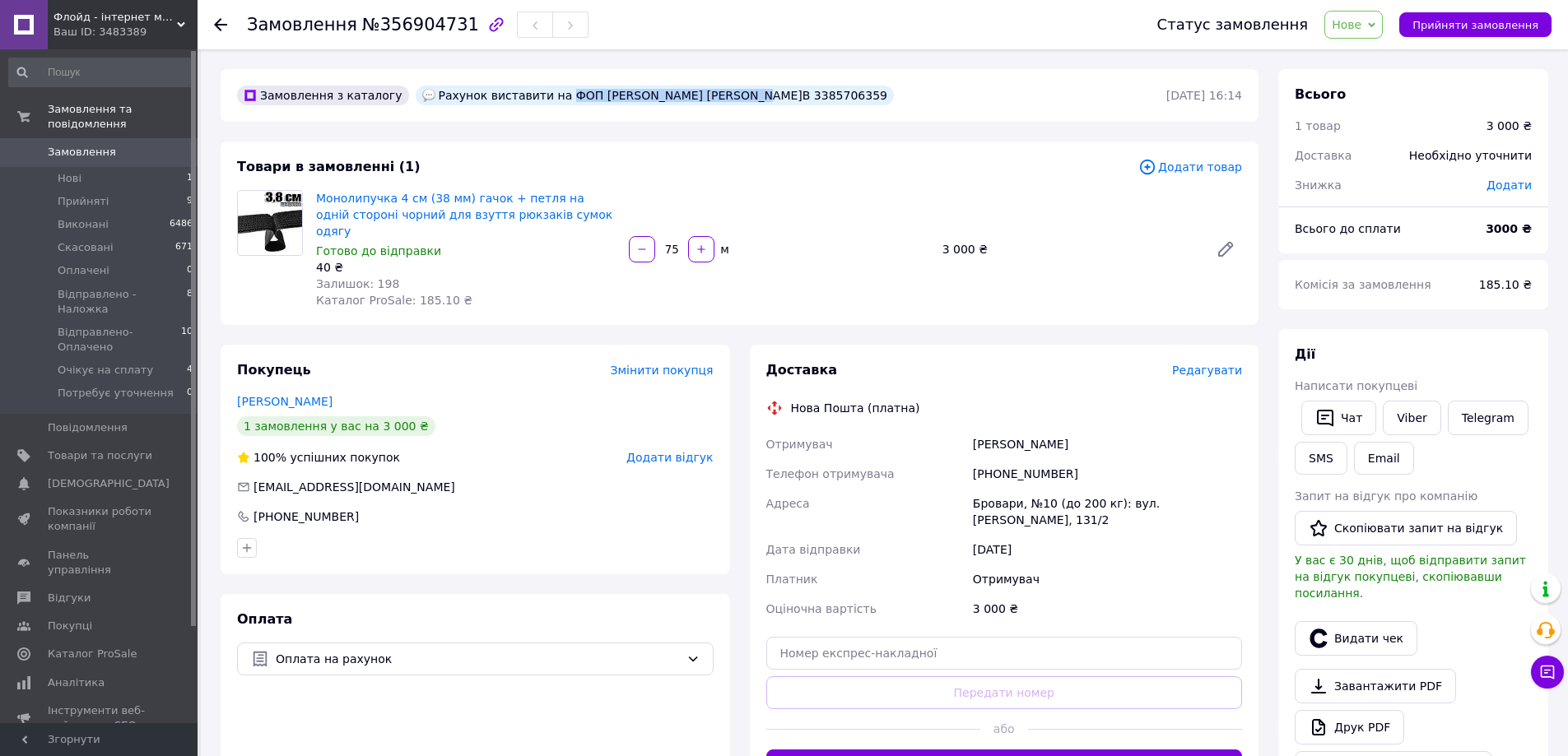
drag, startPoint x: 535, startPoint y: 97, endPoint x: 700, endPoint y: 96, distance: 165.0
click at [700, 96] on div "Рахунок виставити на ФОП [PERSON_NAME] [PERSON_NAME]В 3385706359" at bounding box center [655, 96] width 478 height 20
copy div "ФОП [PERSON_NAME] [PERSON_NAME]В 3385706359"
click at [61, 171] on span "Нові" at bounding box center [69, 178] width 24 height 15
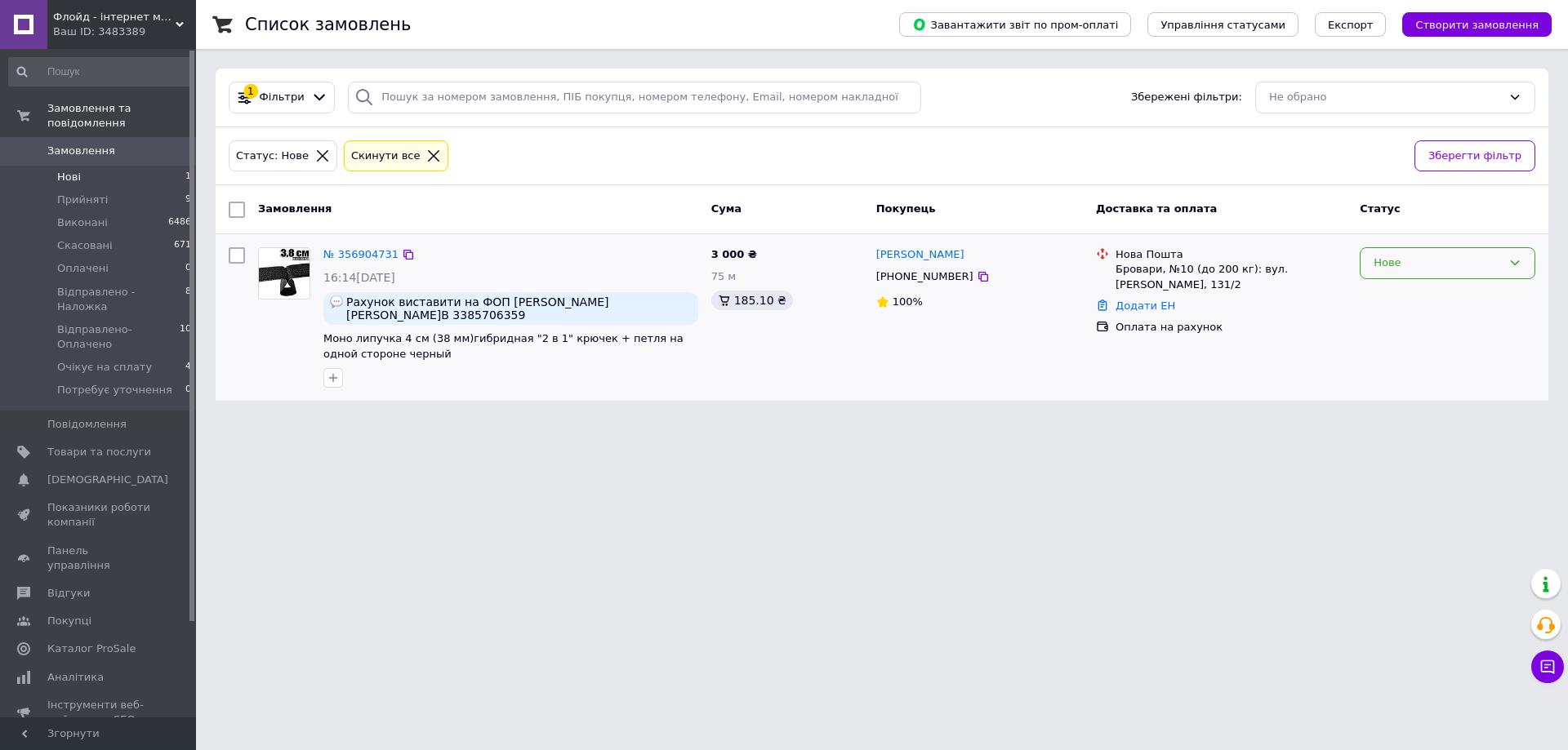
click at [1444, 249] on div "Нове" at bounding box center [1448, 263] width 176 height 32
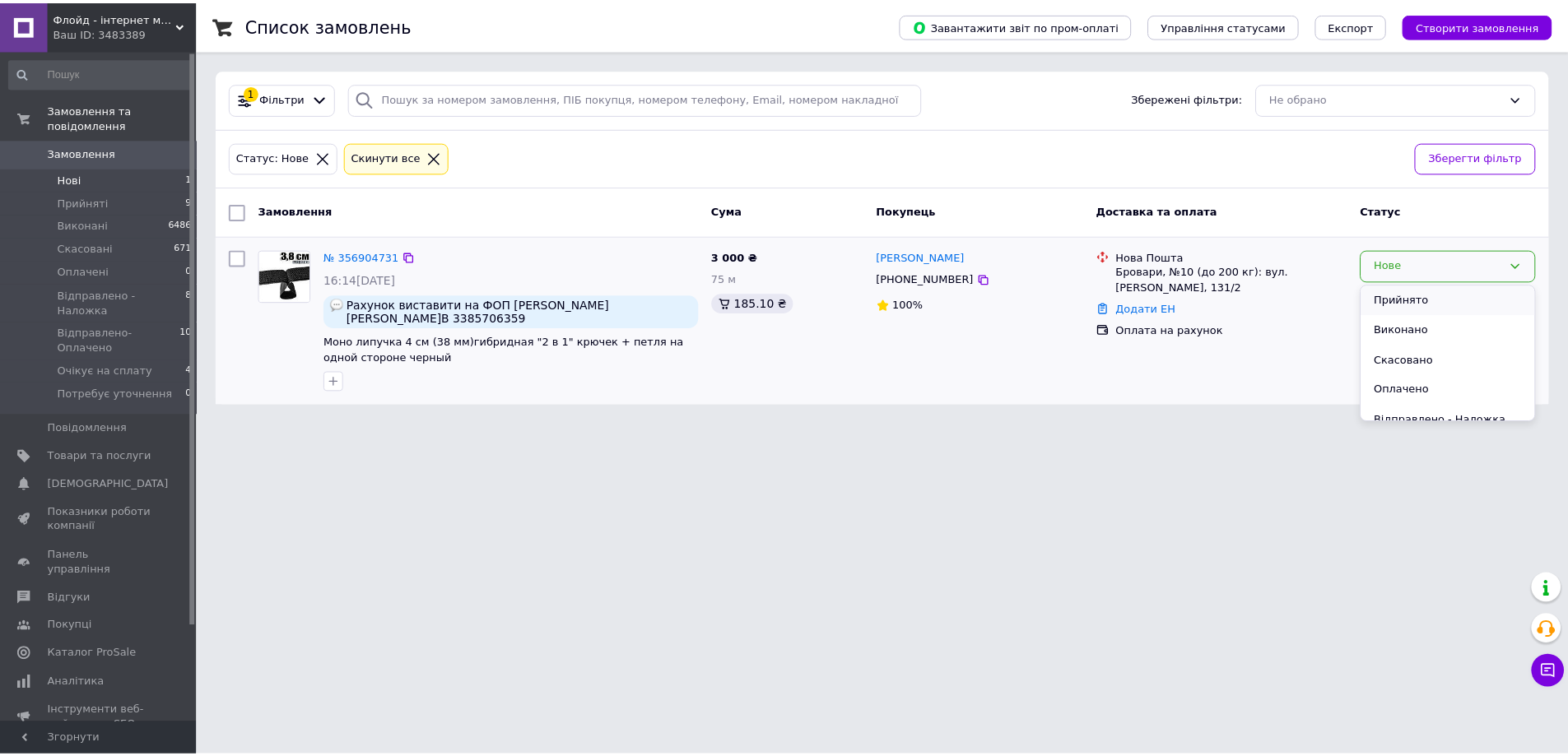
scroll to position [105, 0]
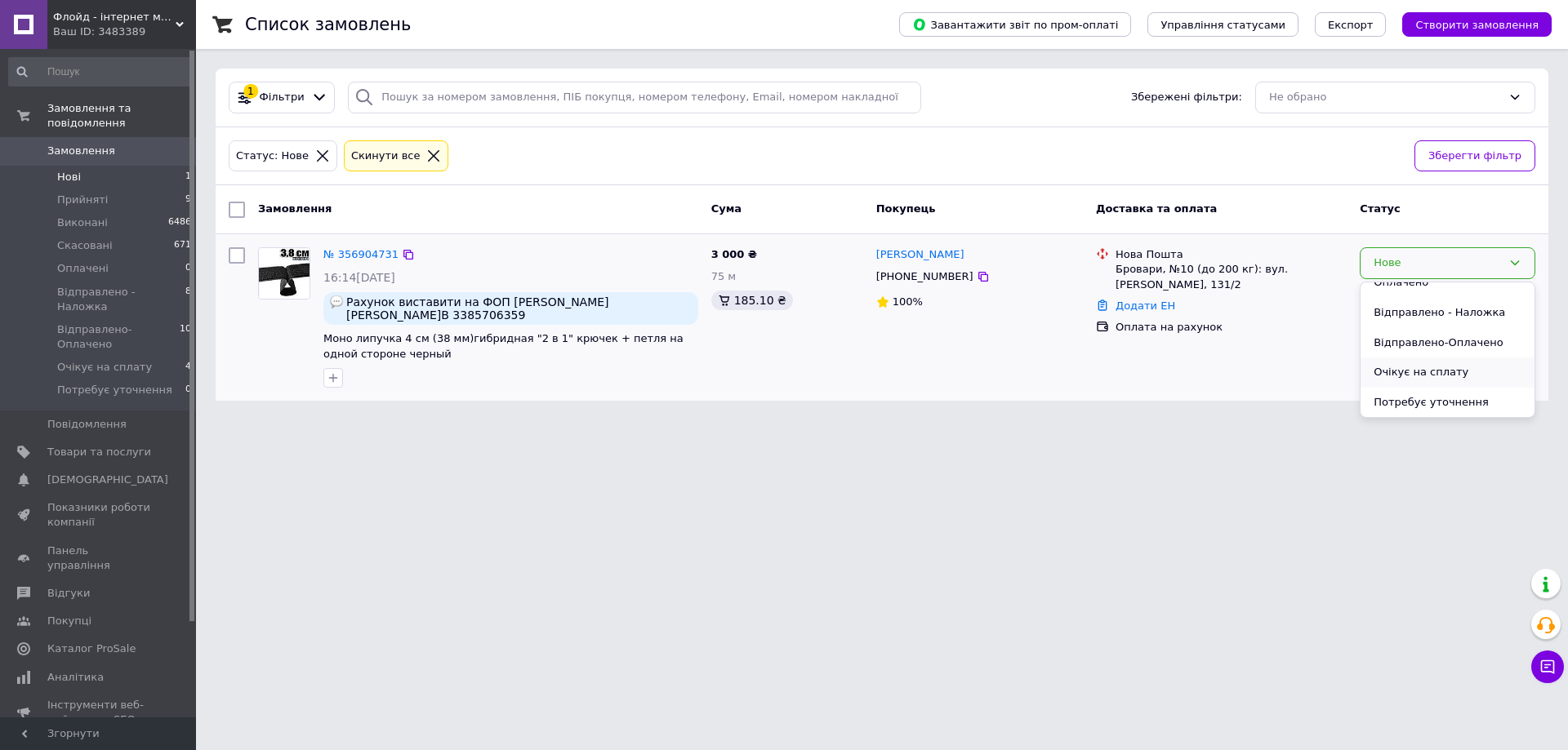
click at [1438, 371] on li "Очікує на сплату" at bounding box center [1448, 372] width 174 height 30
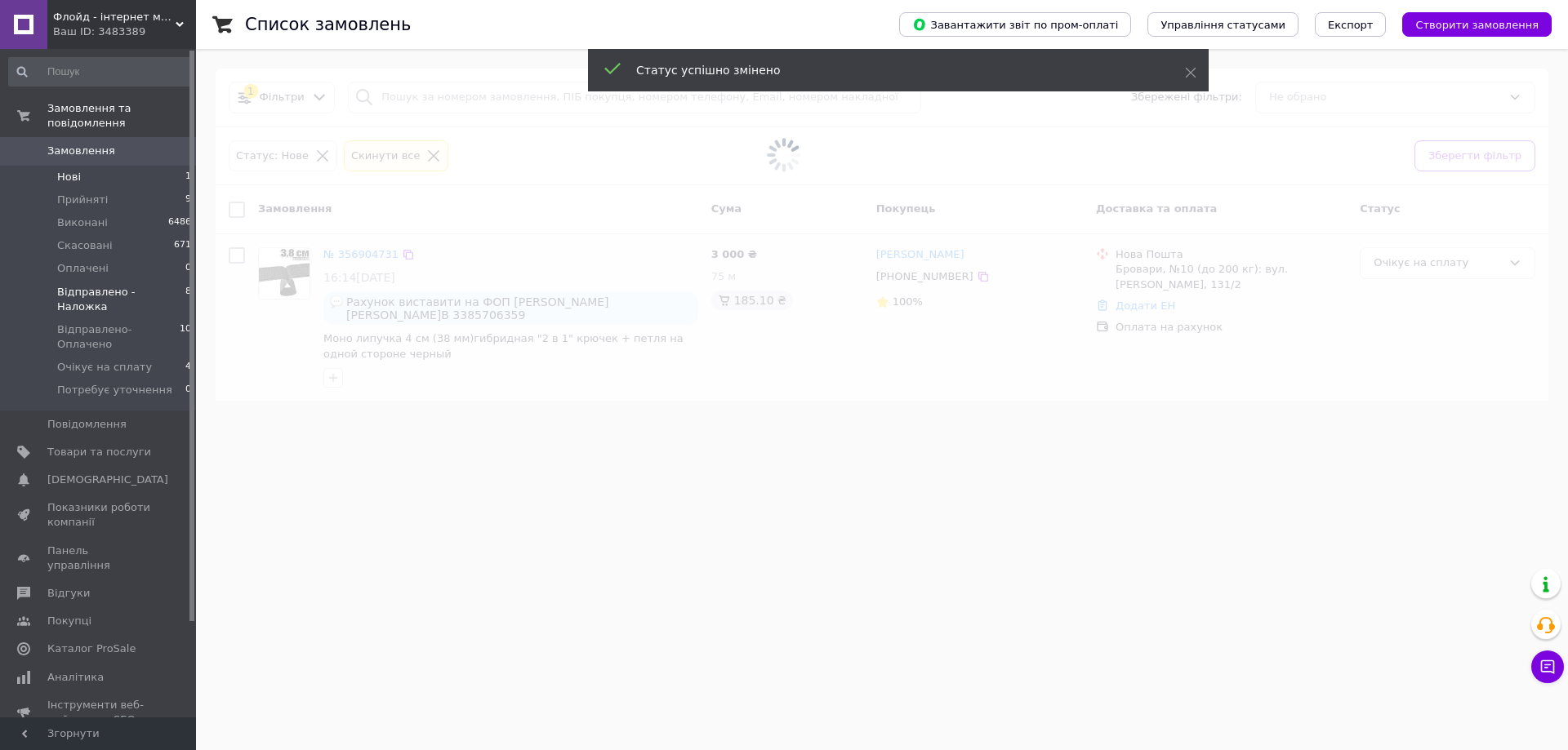
click at [155, 285] on span "Відправлено - Наложка" at bounding box center [121, 299] width 128 height 29
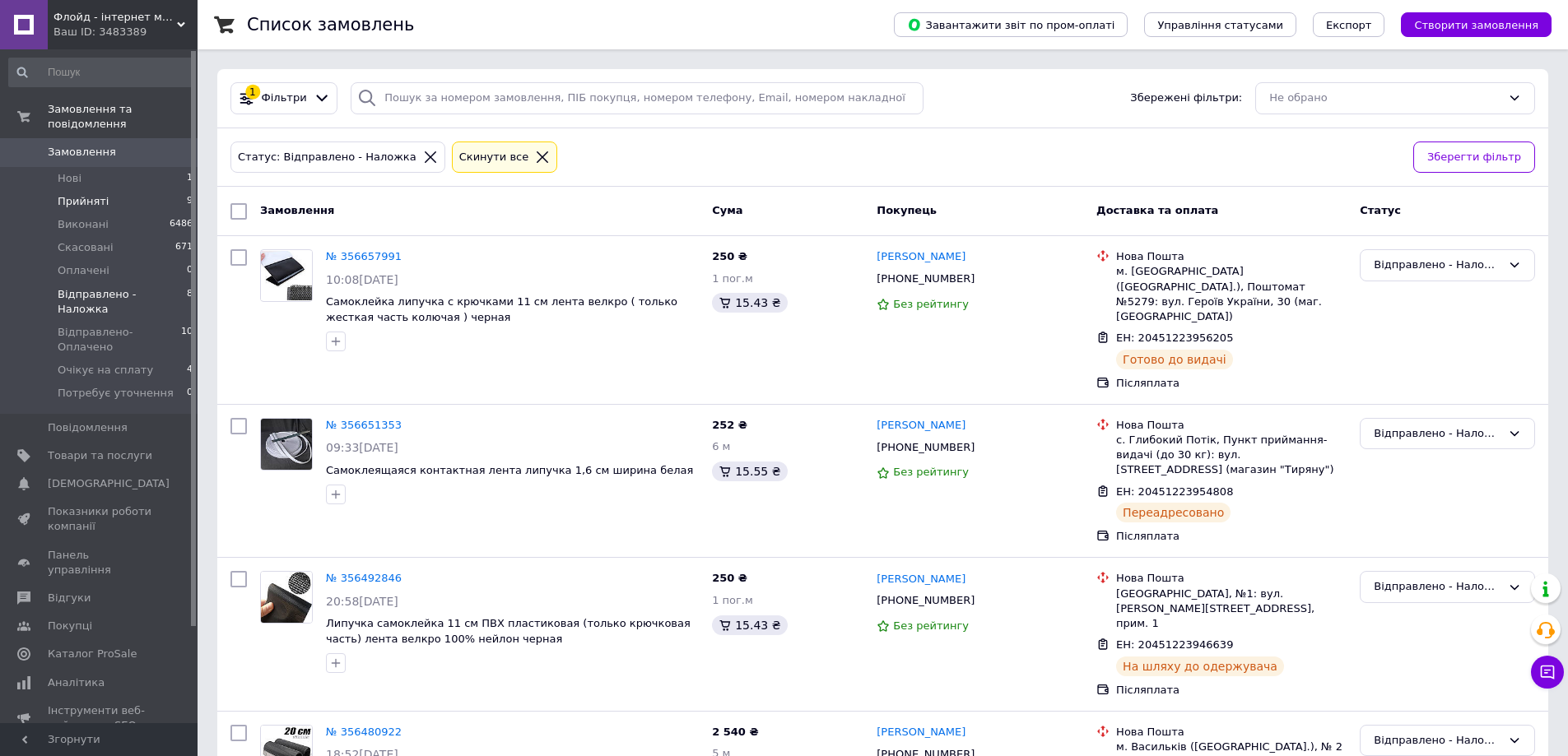
click at [108, 191] on li "Прийняті 9" at bounding box center [101, 202] width 202 height 23
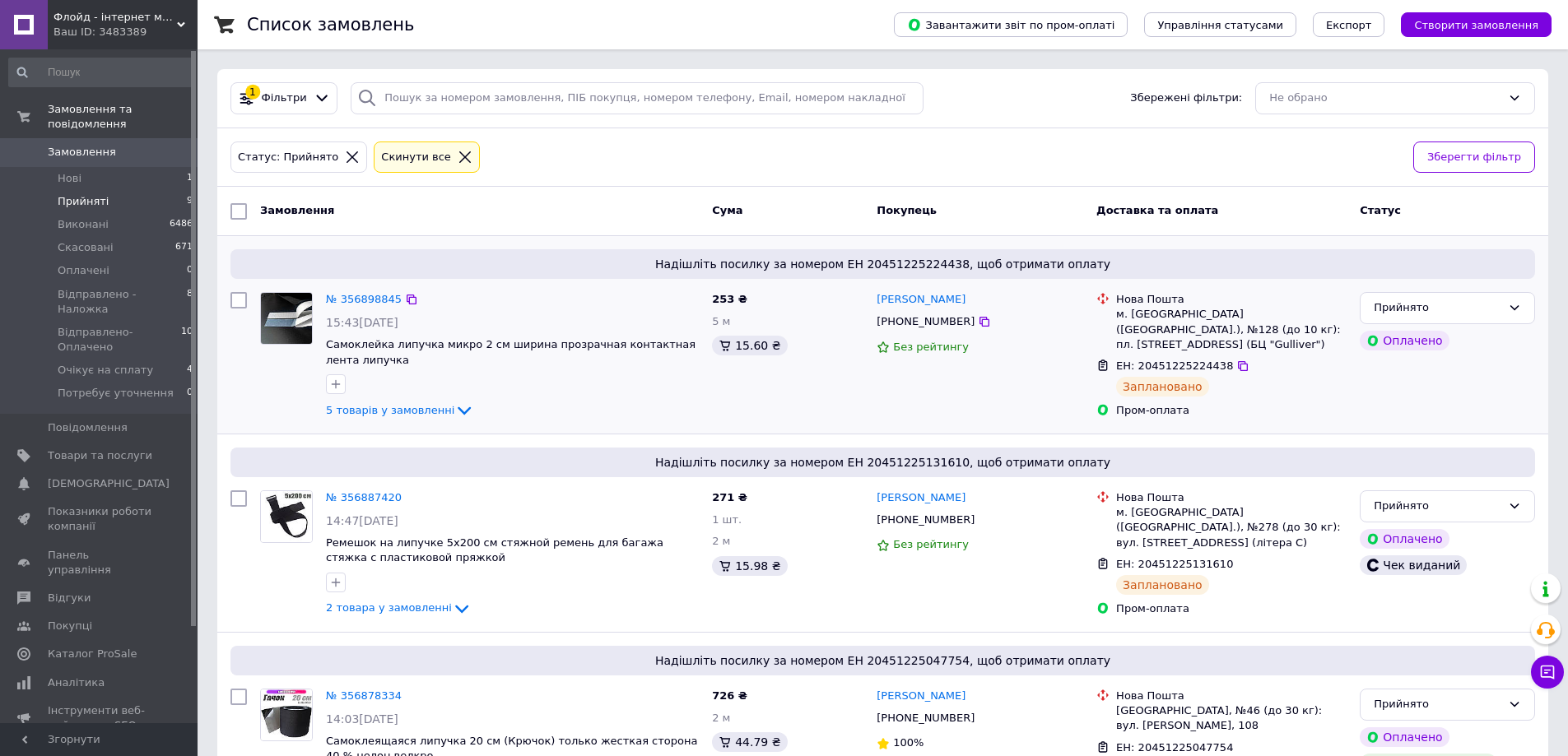
click at [238, 299] on input "checkbox" at bounding box center [238, 300] width 16 height 16
checkbox input "true"
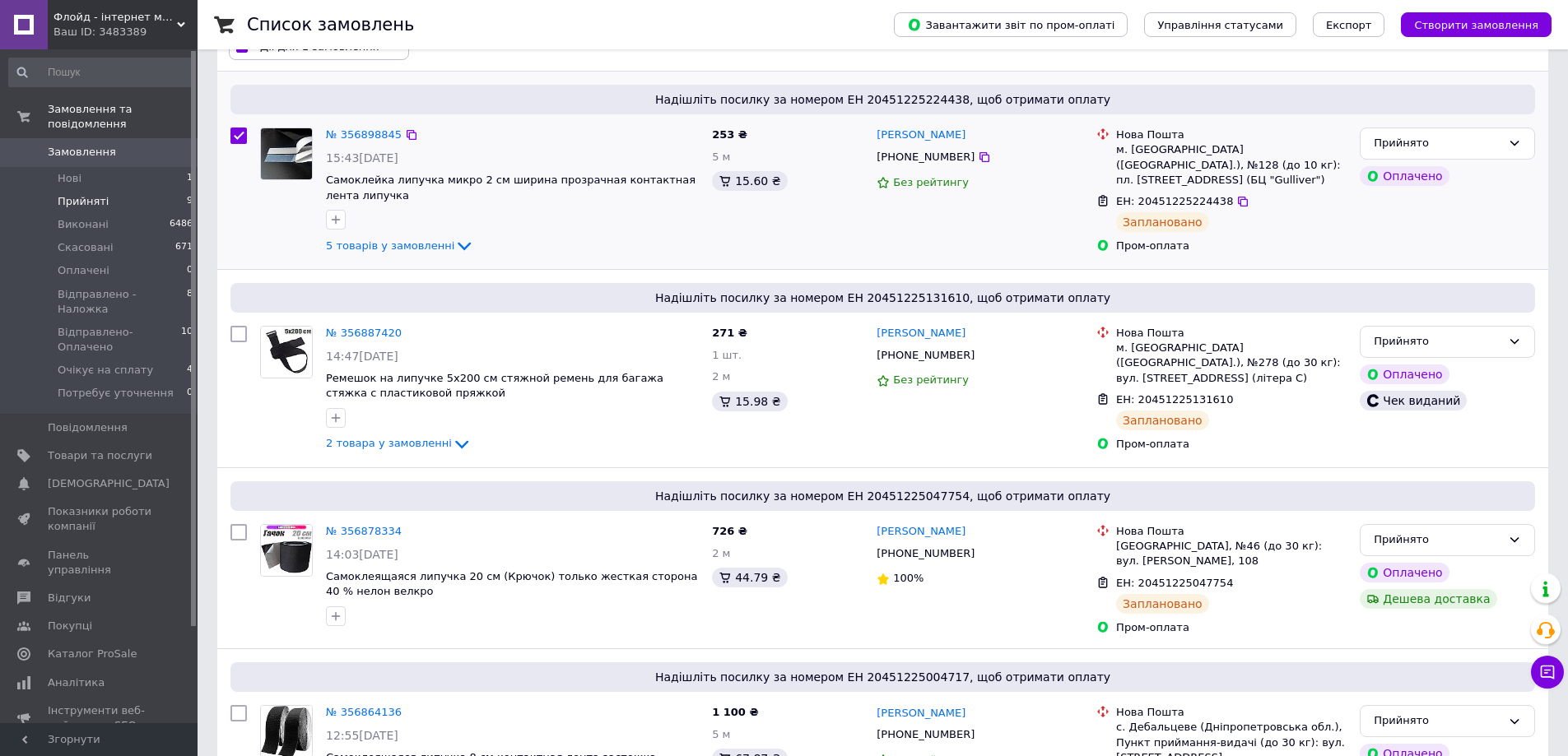
scroll to position [330, 0]
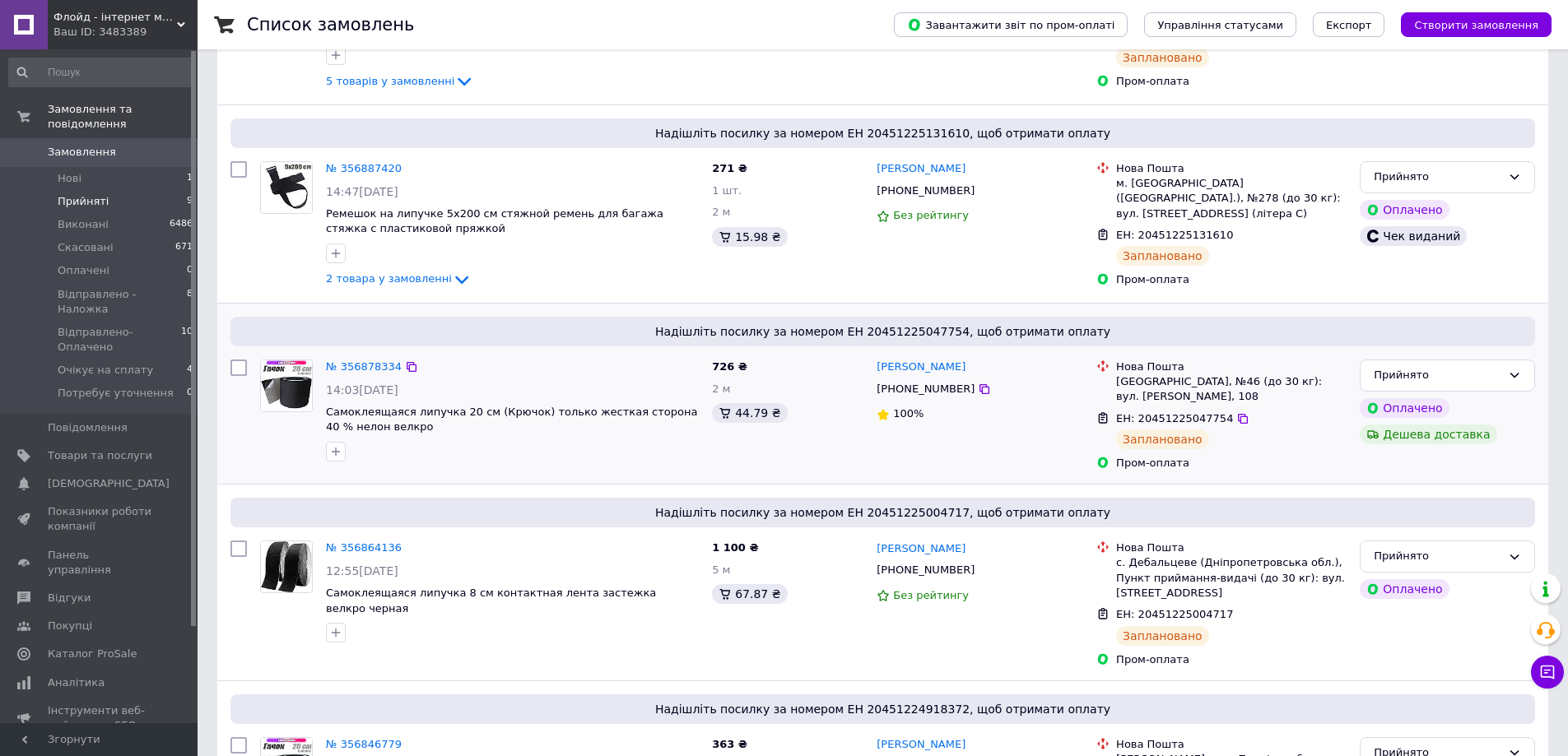
click at [237, 367] on input "checkbox" at bounding box center [238, 368] width 16 height 16
checkbox input "true"
click at [240, 541] on input "checkbox" at bounding box center [238, 549] width 16 height 16
checkbox input "true"
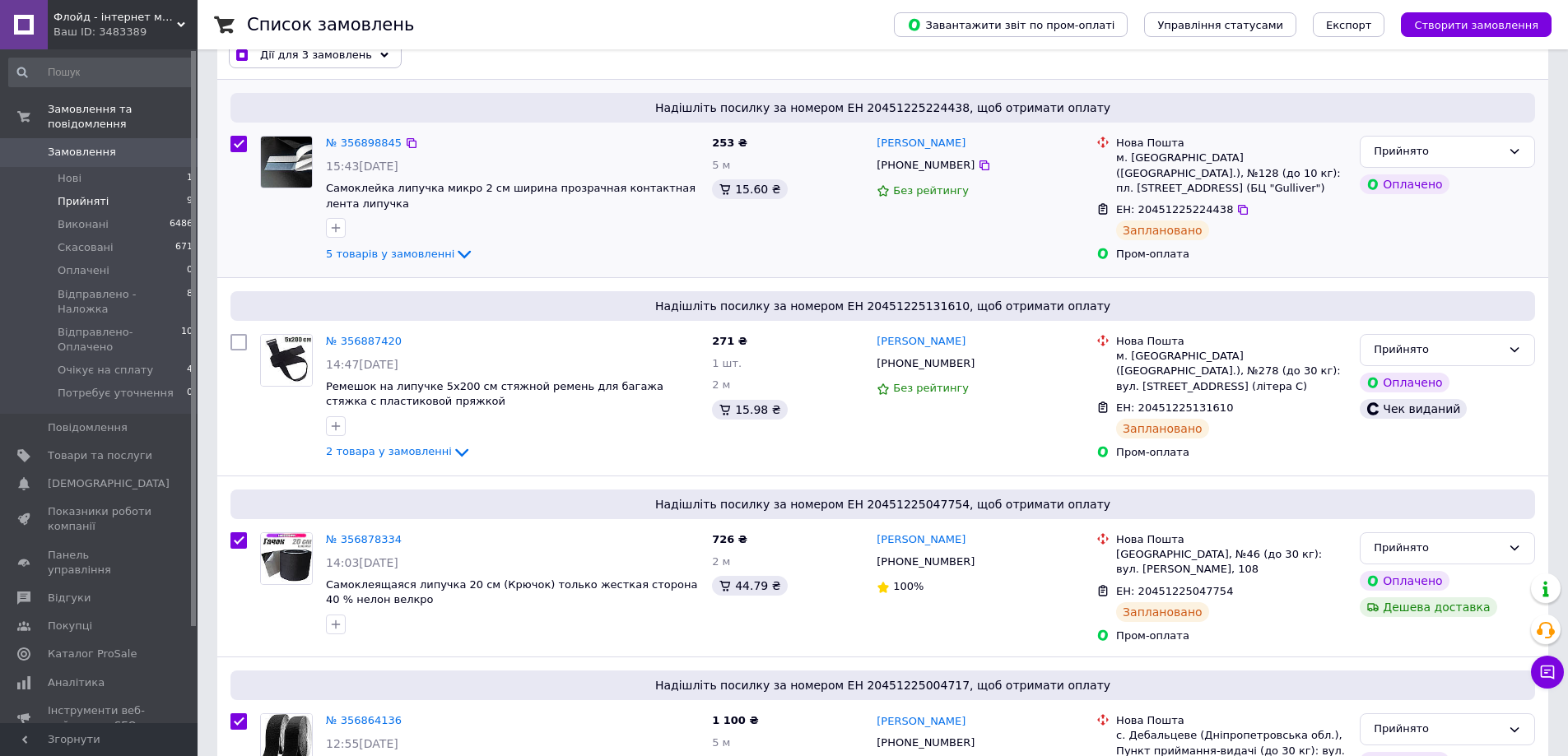
scroll to position [0, 0]
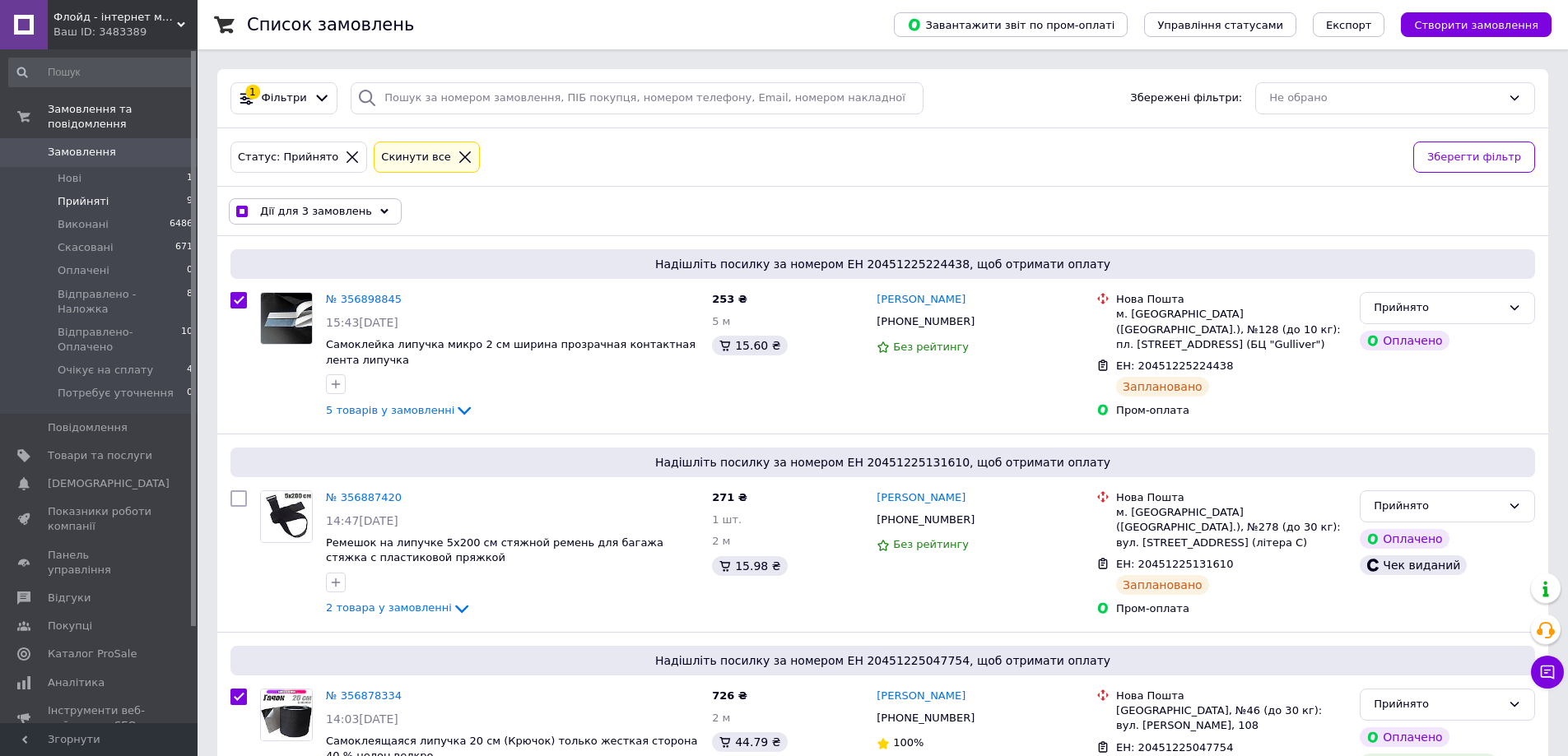
click at [340, 201] on div "Дії для 3 замовлень" at bounding box center [314, 210] width 173 height 26
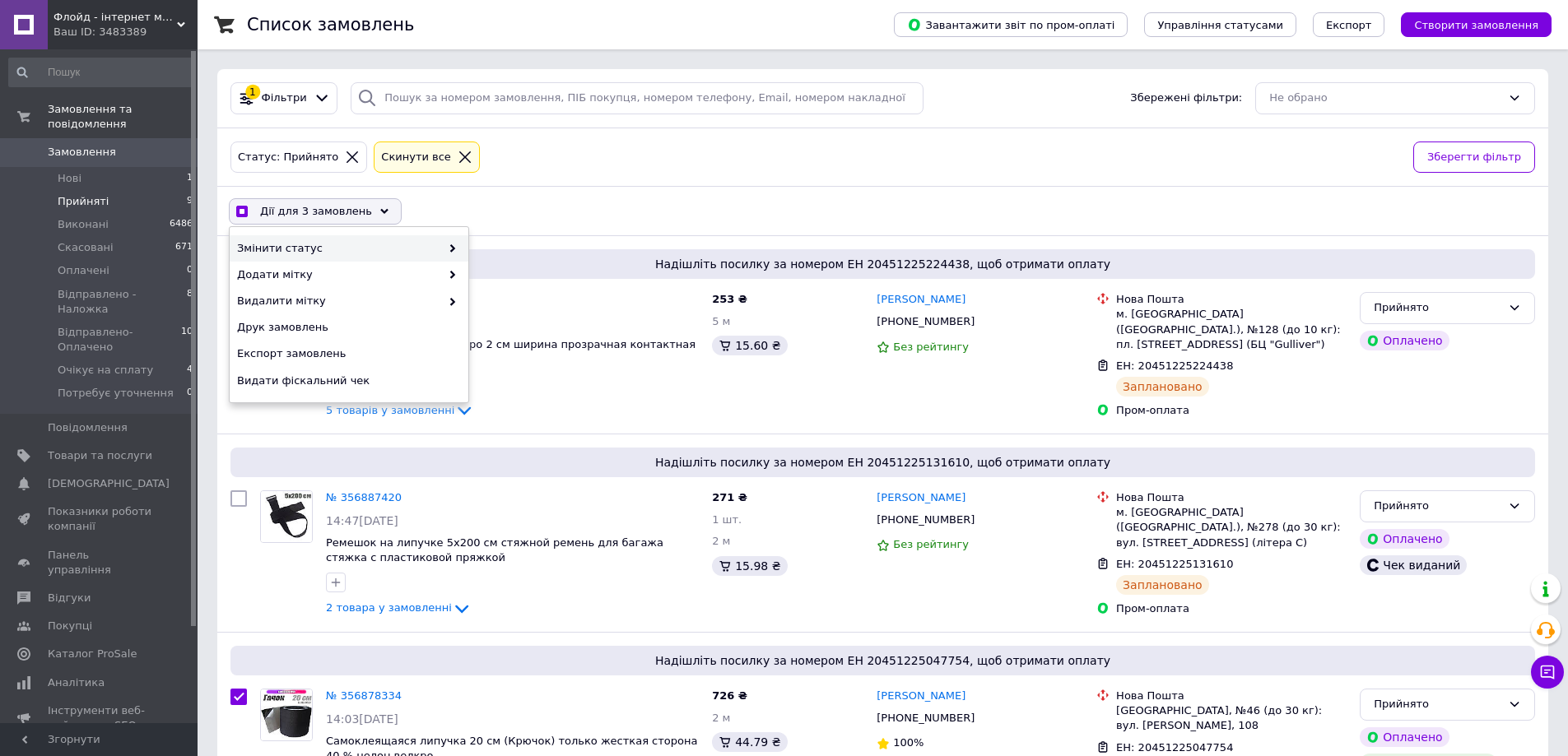
click at [376, 246] on span "Змінити статус" at bounding box center [339, 248] width 203 height 15
click at [336, 380] on span "Видати фіскальний чек" at bounding box center [347, 381] width 220 height 15
checkbox input "true"
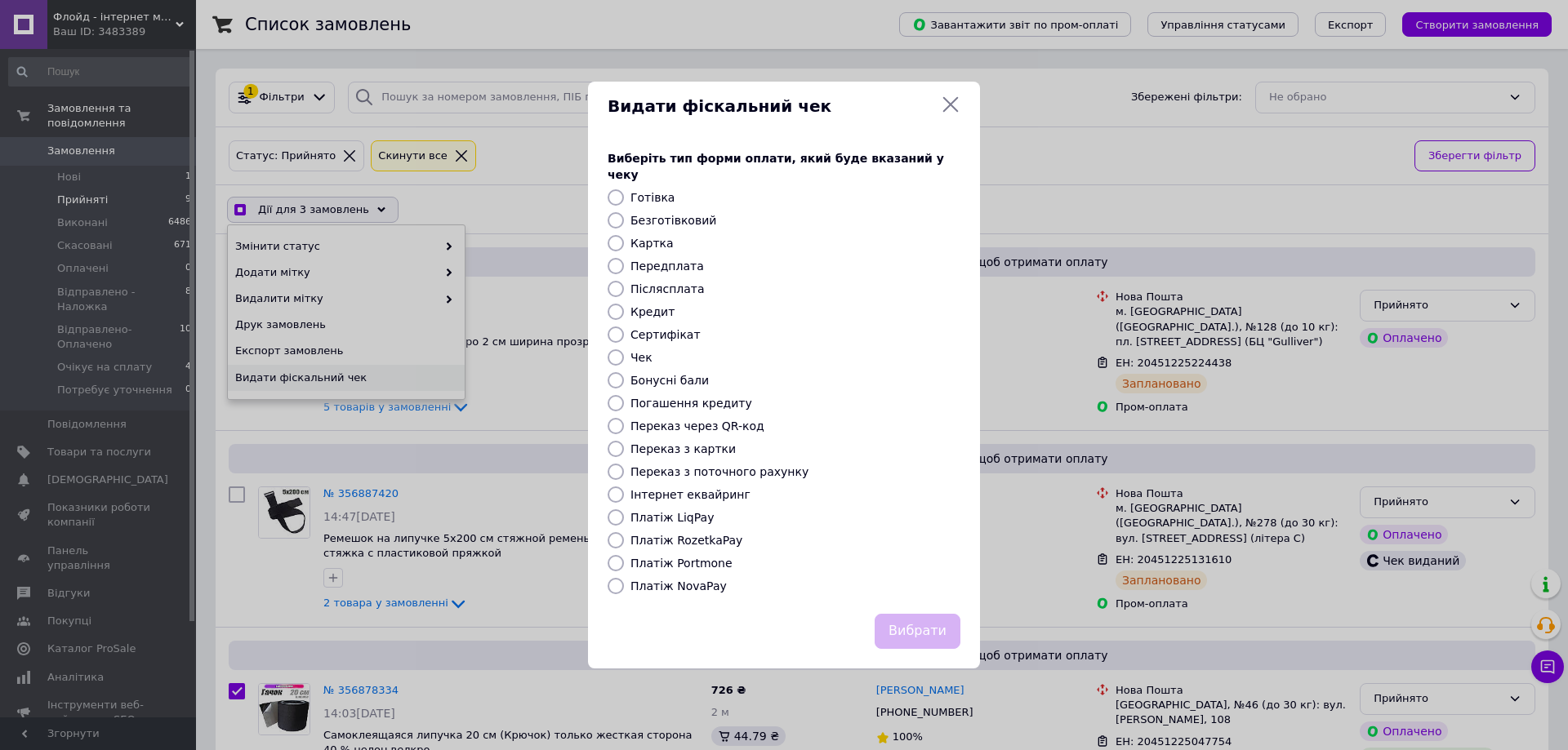
click at [670, 534] on label "Платіж RozetkaPay" at bounding box center [686, 540] width 112 height 13
click at [624, 532] on input "Платіж RozetkaPay" at bounding box center [616, 540] width 16 height 16
radio input "true"
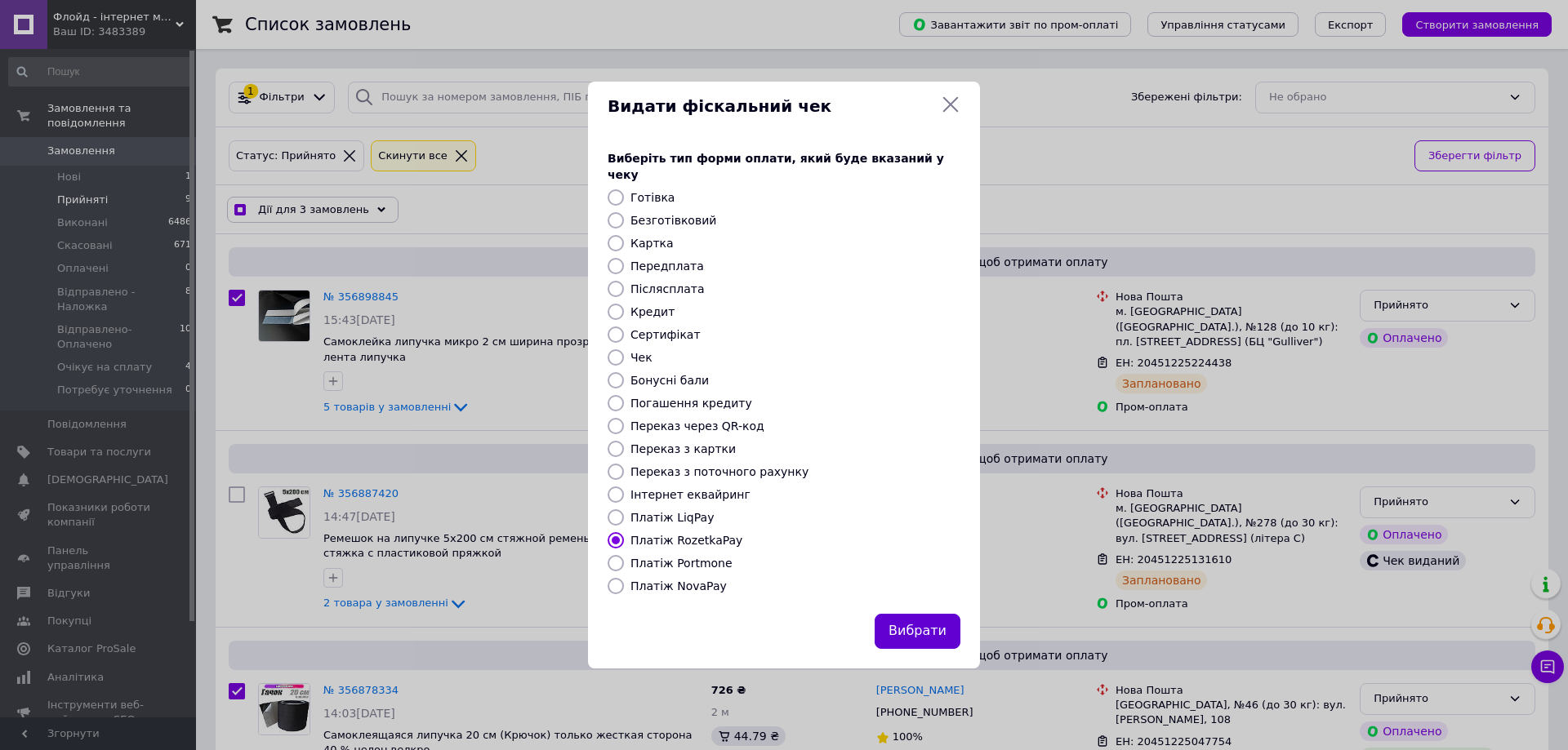
click at [917, 619] on button "Вибрати" at bounding box center [917, 632] width 85 height 36
checkbox input "true"
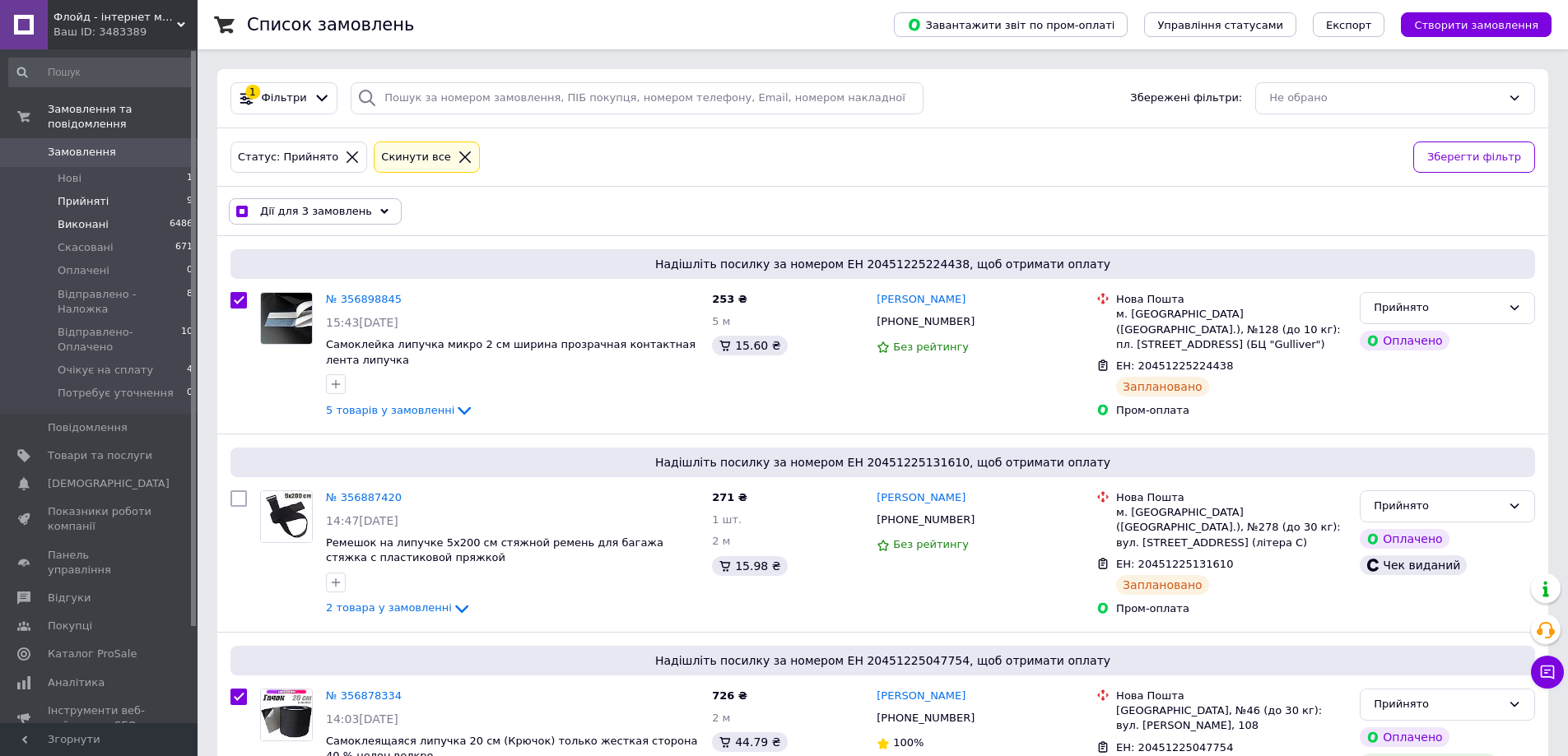
click at [79, 218] on span "Виконані" at bounding box center [82, 225] width 51 height 15
checkbox input "false"
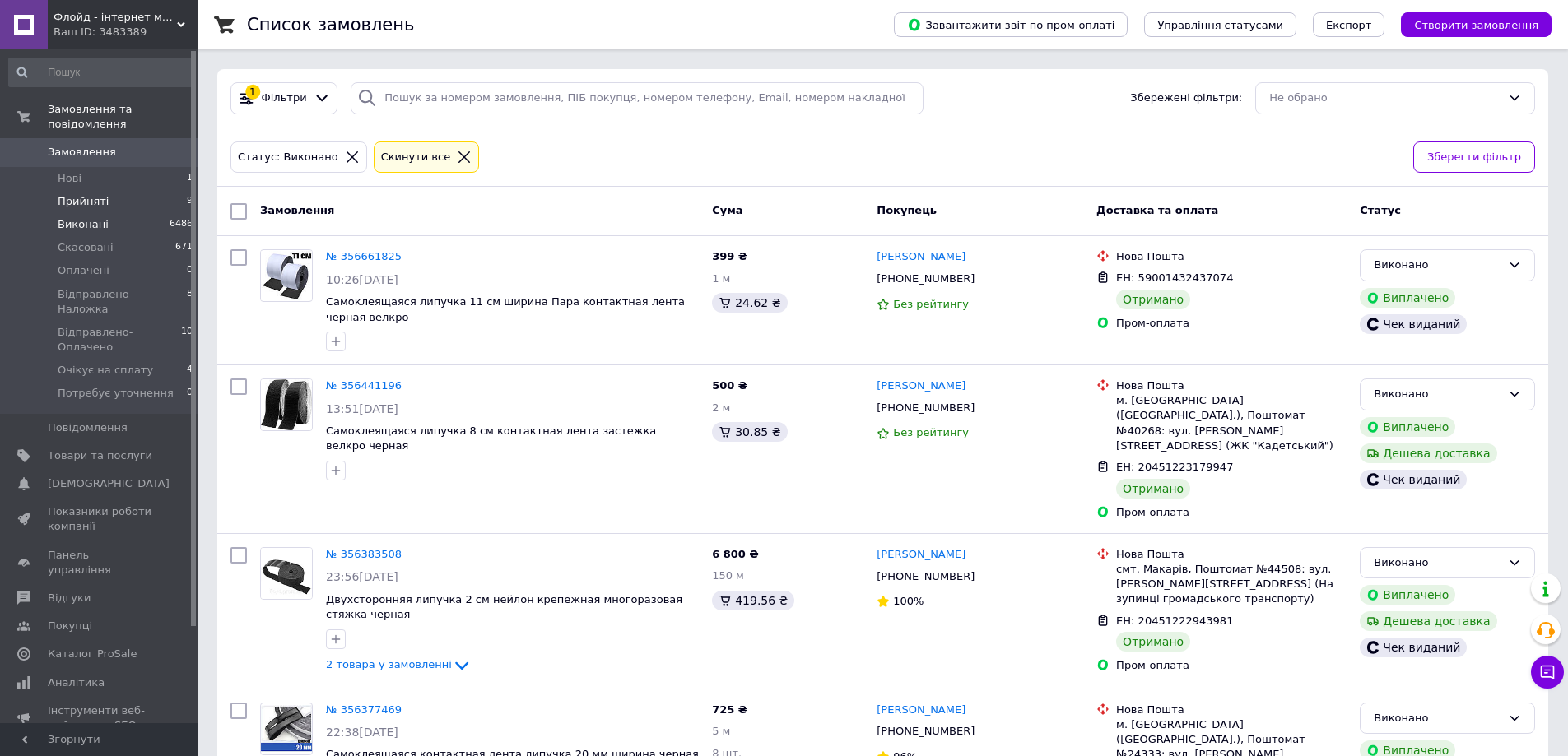
click at [109, 190] on li "Прийняті 9" at bounding box center [101, 202] width 202 height 23
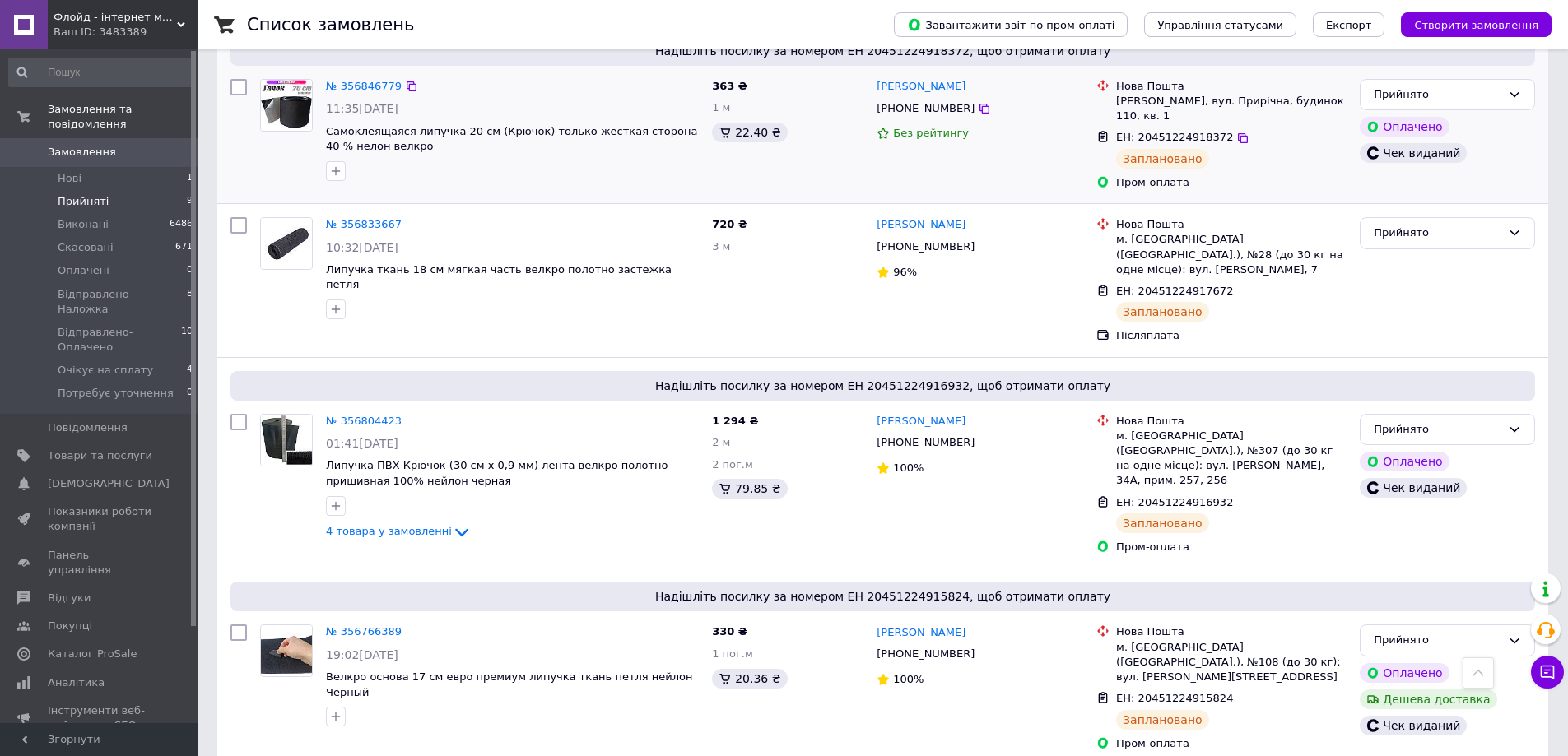
scroll to position [1153, 0]
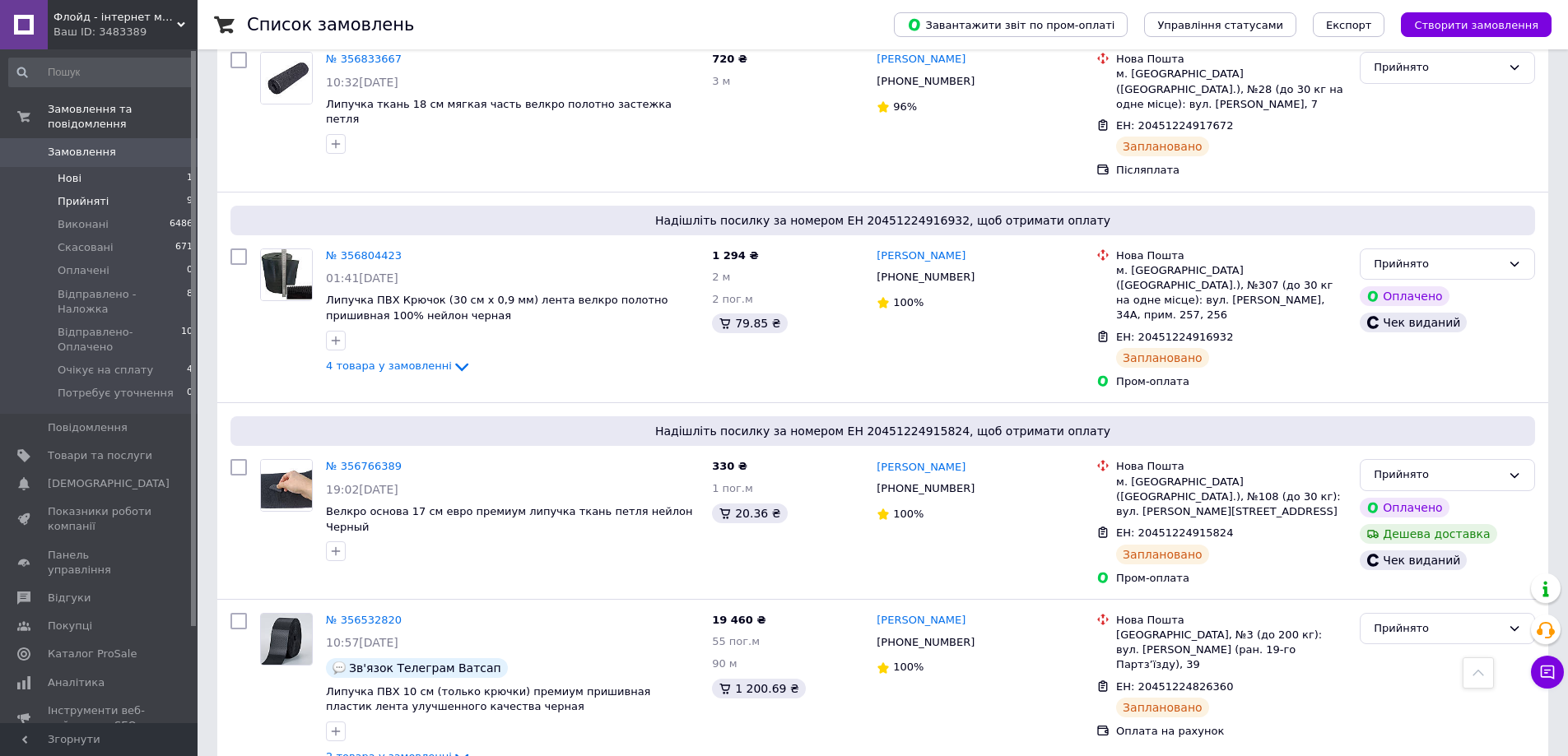
click at [81, 168] on li "Нові 1" at bounding box center [101, 179] width 202 height 23
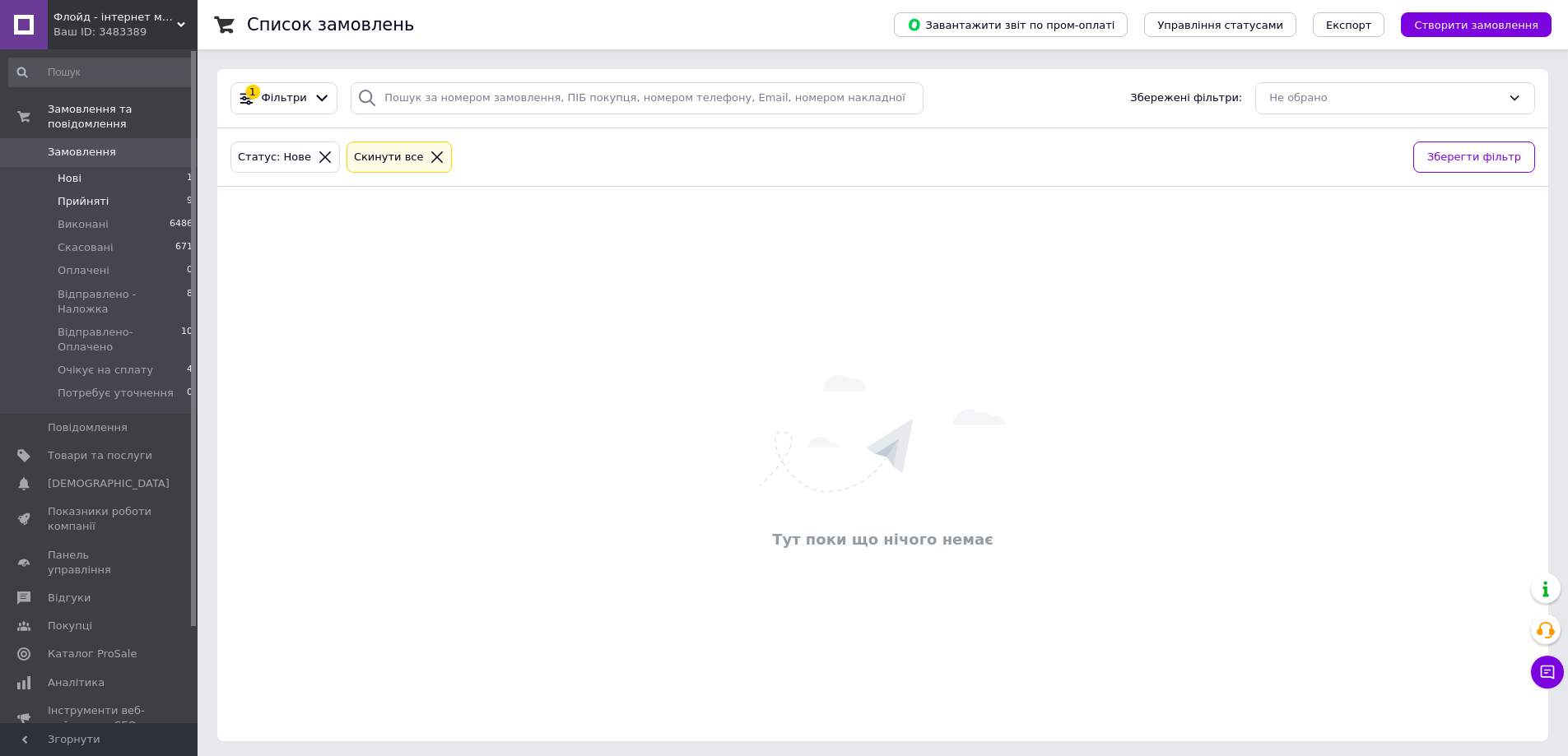
click at [75, 194] on span "Прийняті" at bounding box center [82, 202] width 51 height 15
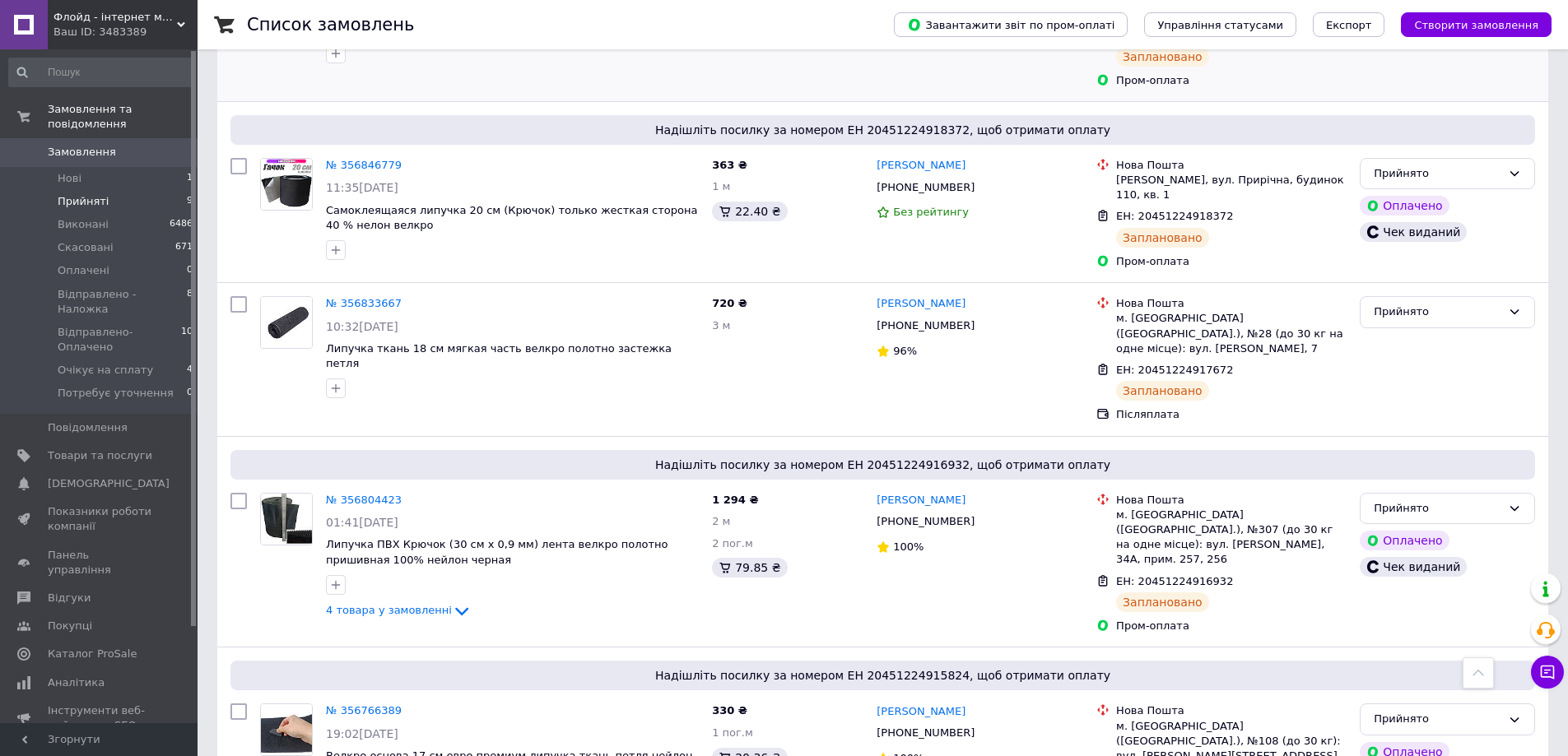
scroll to position [1153, 0]
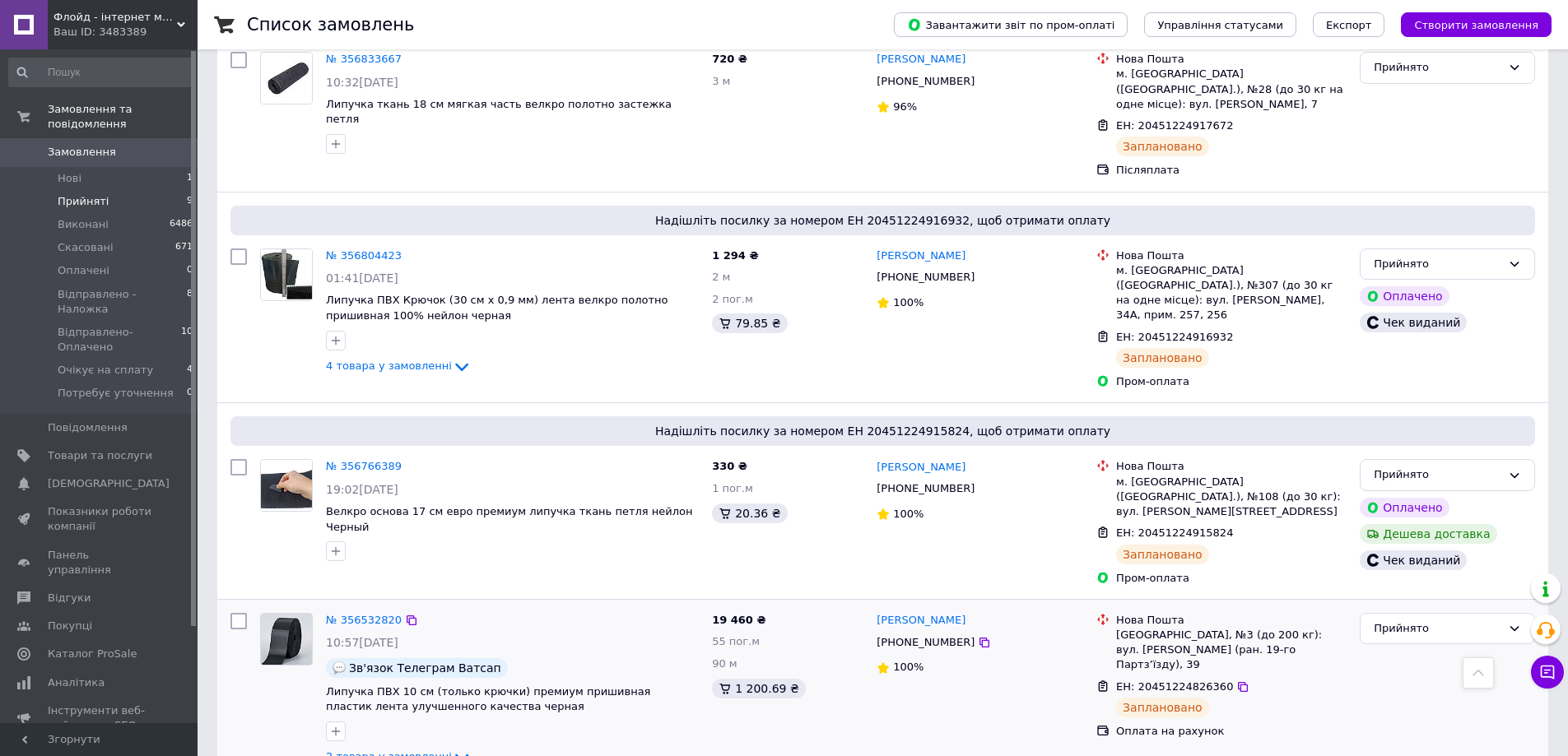
click at [452, 748] on icon at bounding box center [461, 758] width 20 height 20
